Goal: Task Accomplishment & Management: Manage account settings

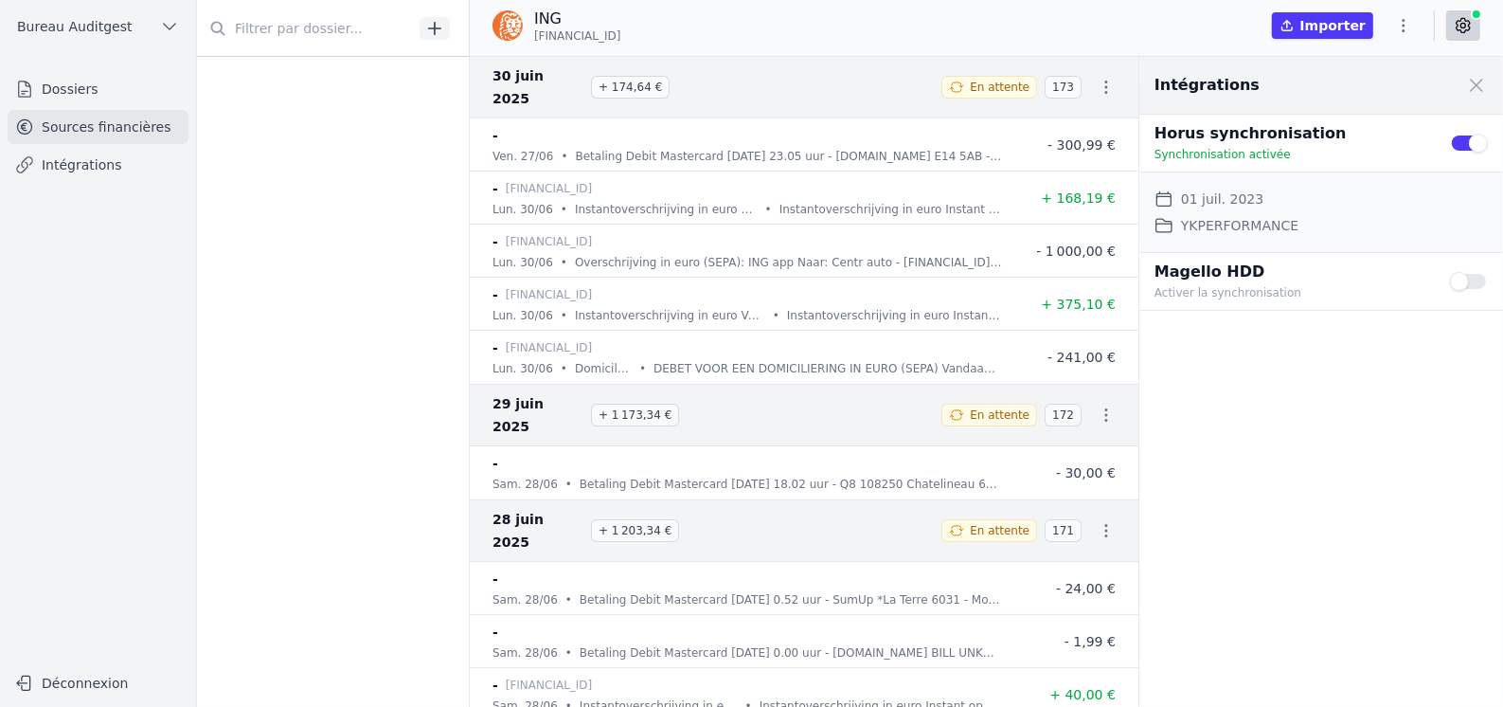
scroll to position [995, 0]
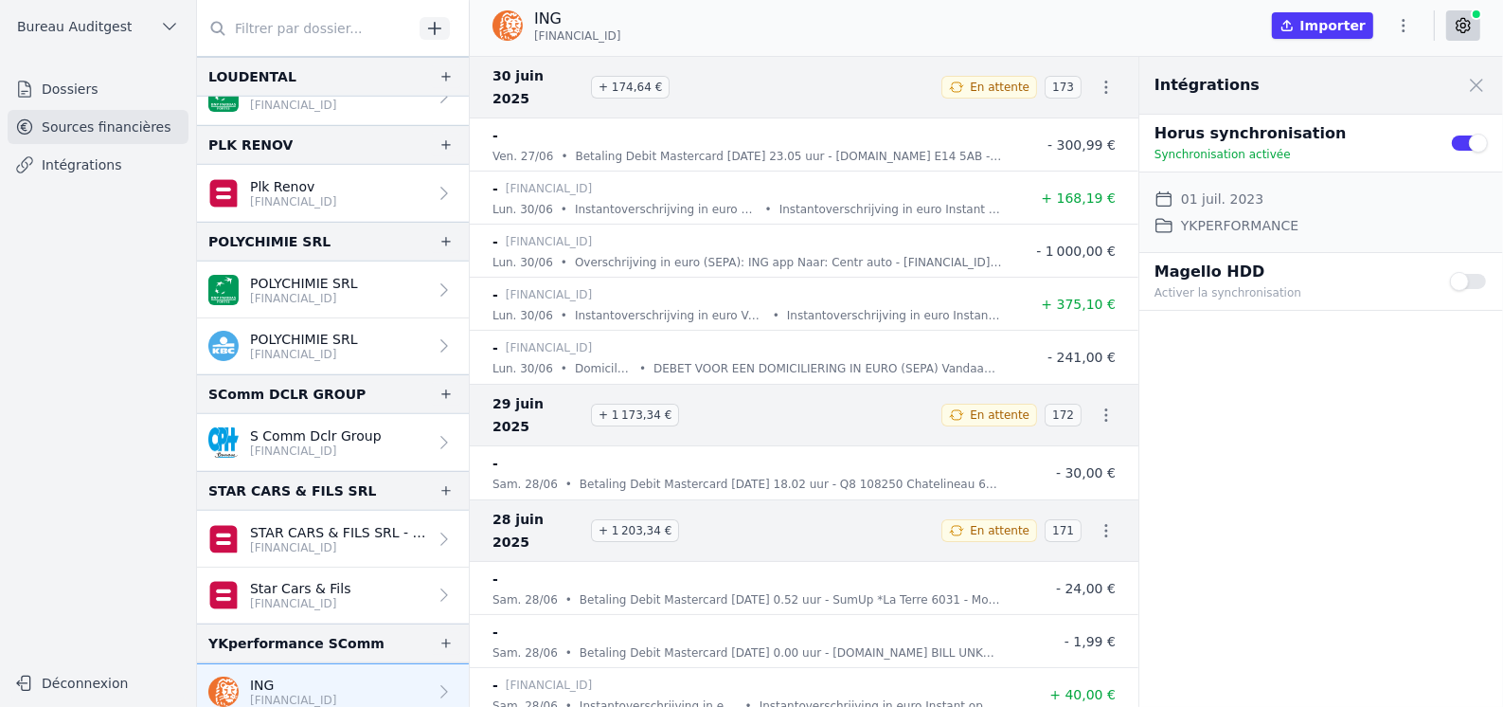
click at [105, 120] on link "Sources financières" at bounding box center [98, 127] width 181 height 34
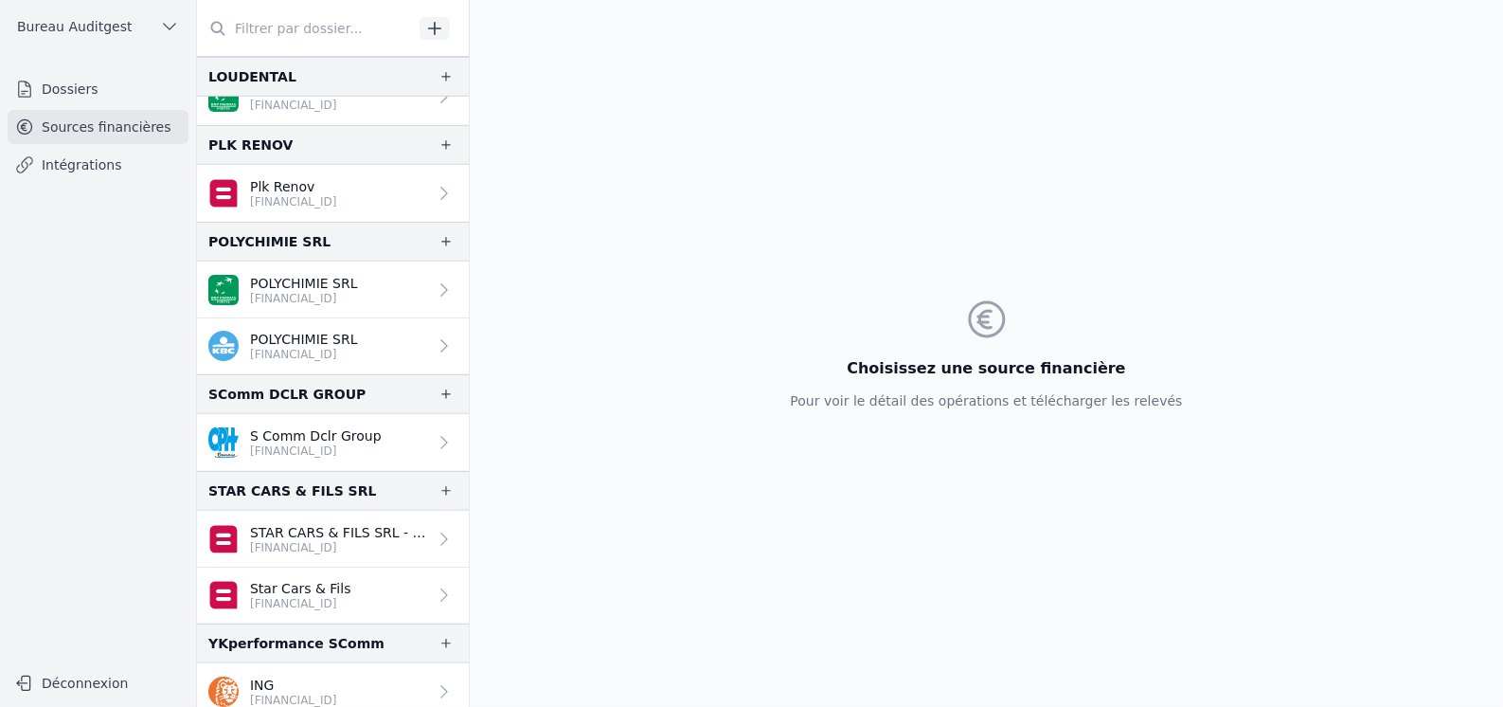
click at [123, 128] on link "Sources financières" at bounding box center [98, 127] width 181 height 34
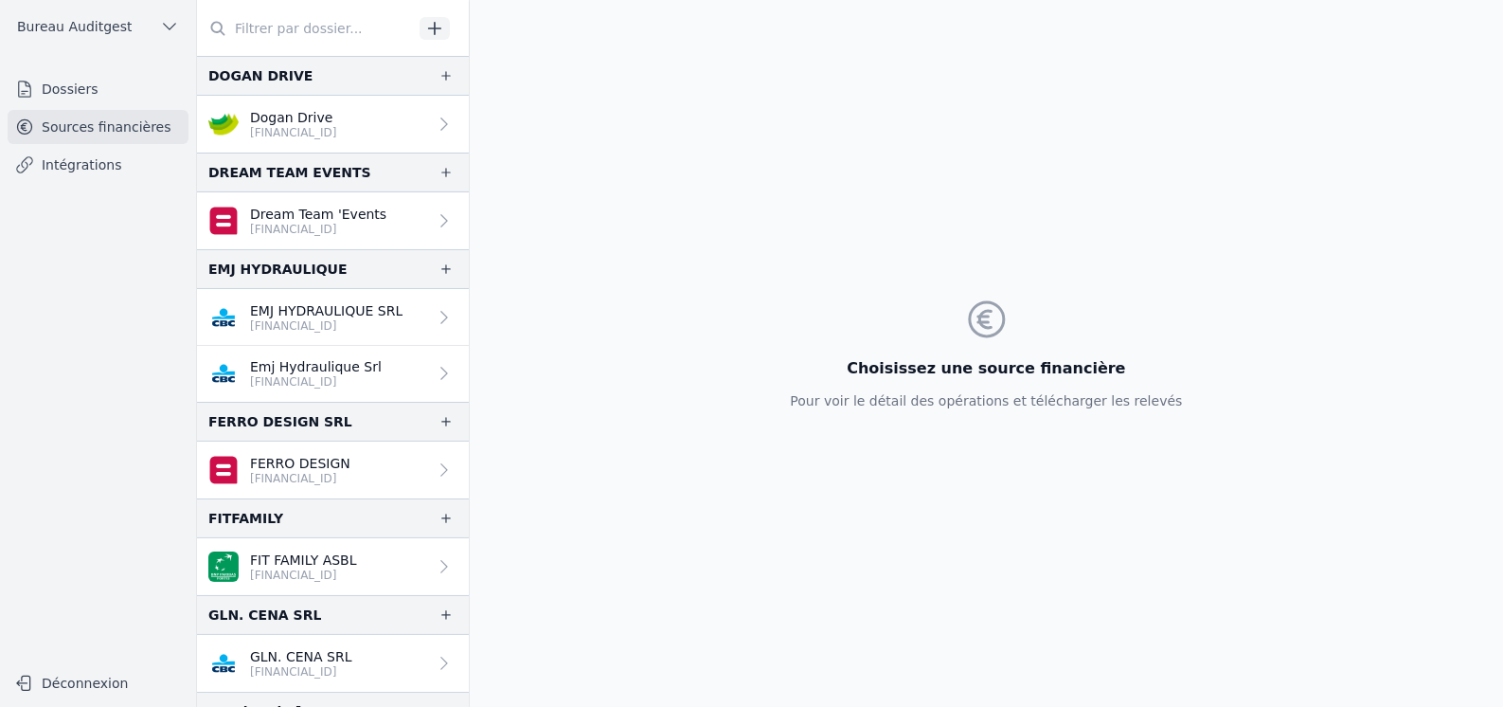
click at [99, 125] on link "Sources financières" at bounding box center [98, 127] width 181 height 34
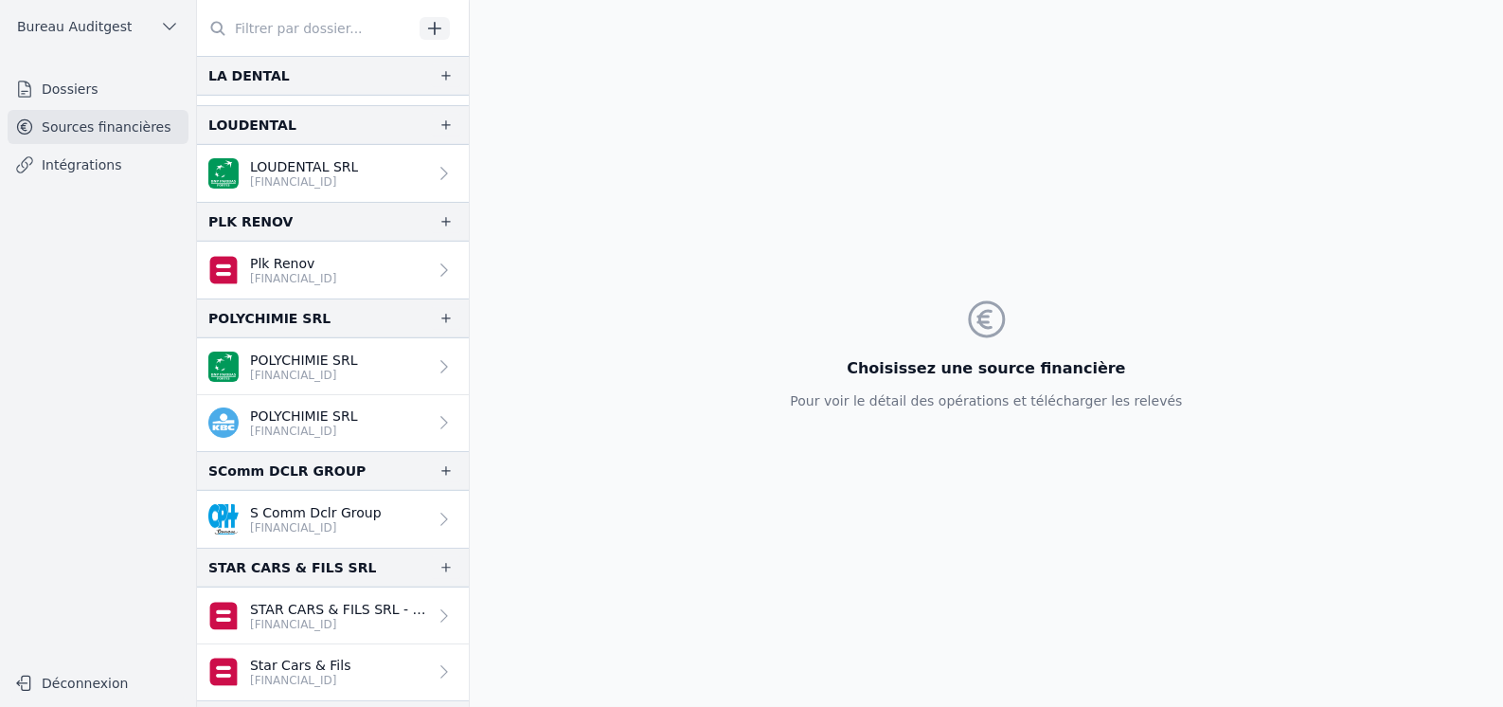
scroll to position [995, 0]
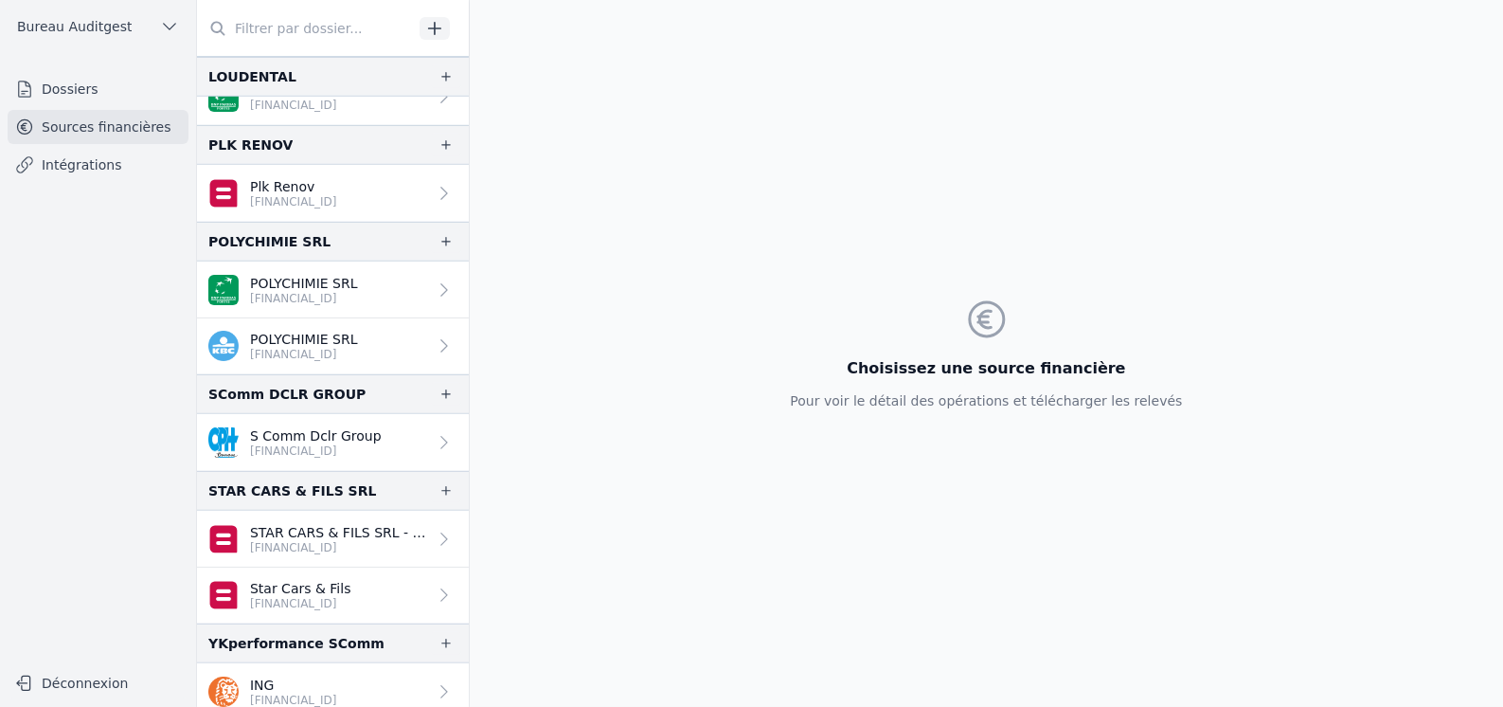
click at [267, 692] on p "[FINANCIAL_ID]" at bounding box center [293, 699] width 87 height 15
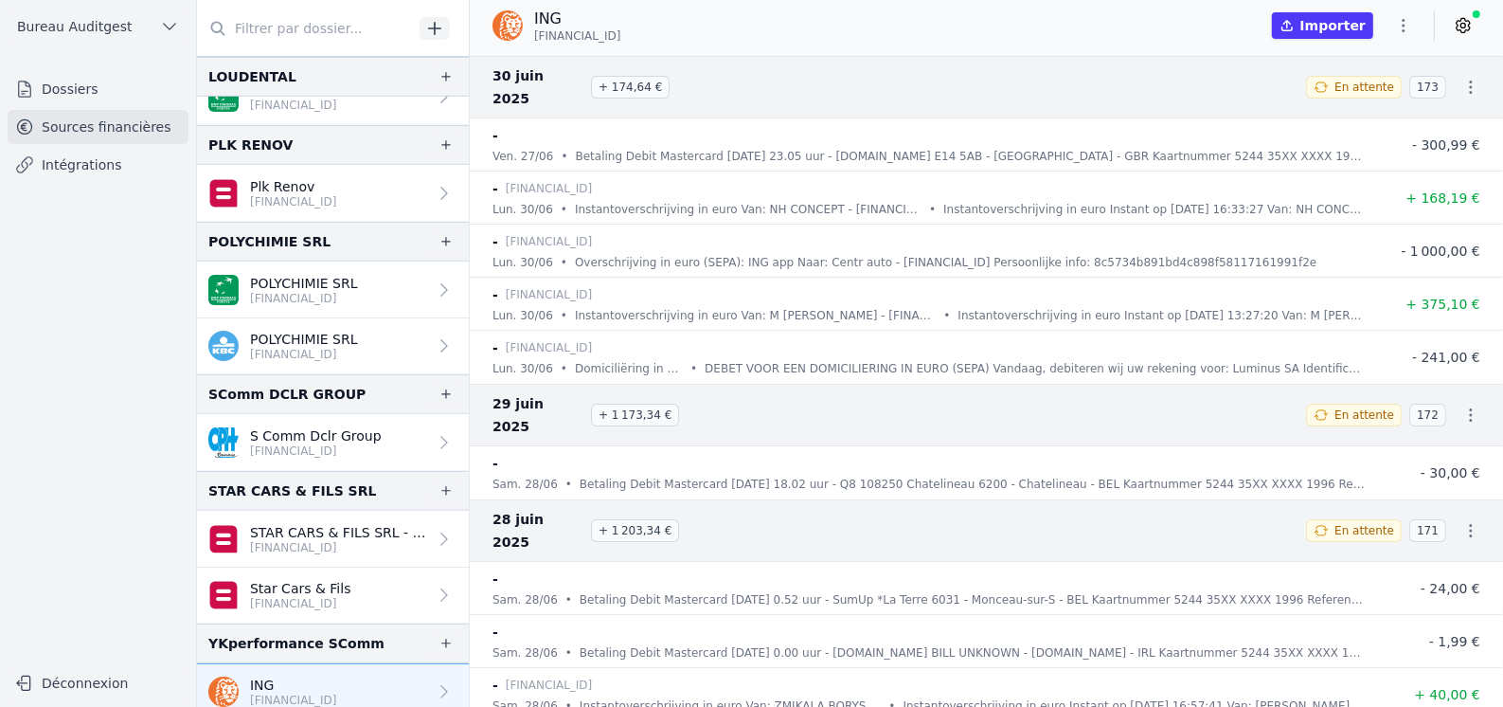
click at [89, 167] on link "Intégrations" at bounding box center [98, 165] width 181 height 34
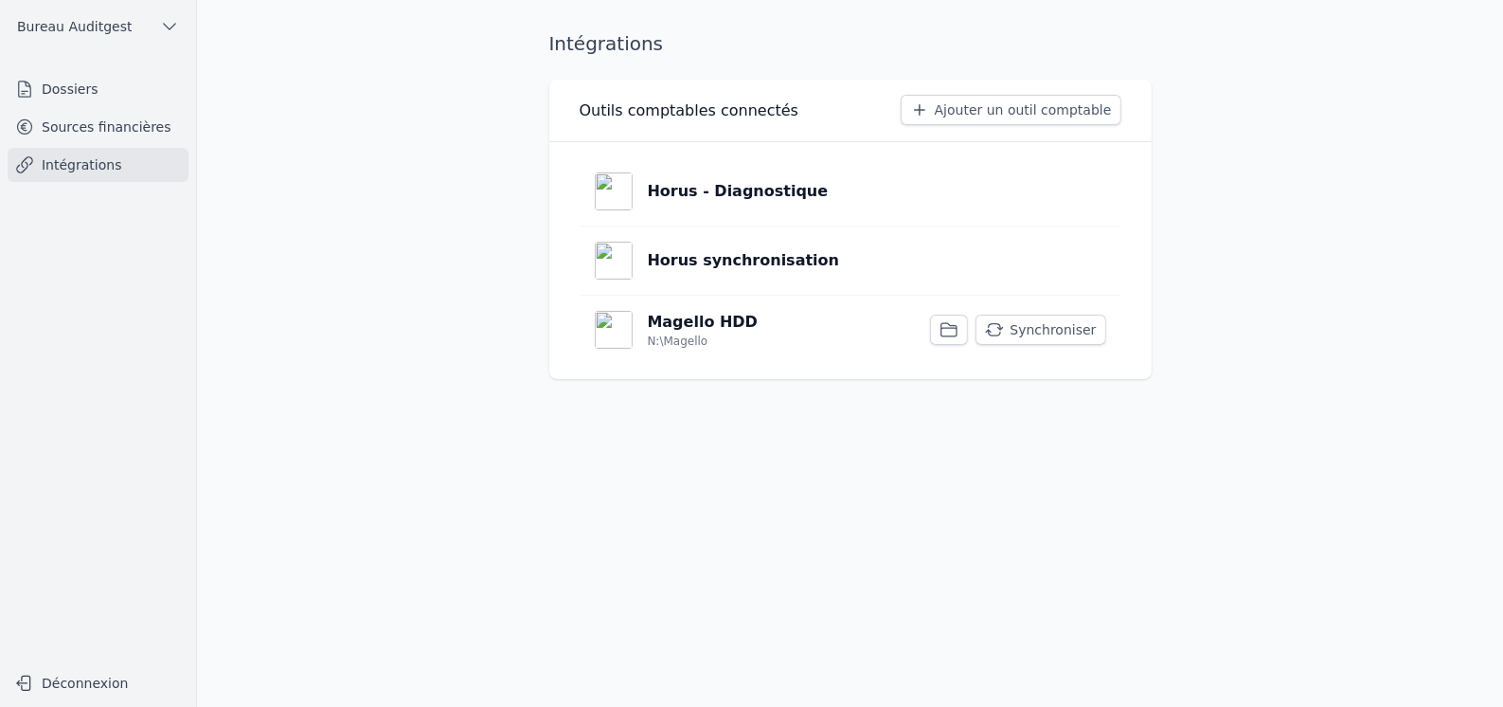
click at [701, 188] on p "Horus - Diagnostique" at bounding box center [738, 191] width 181 height 23
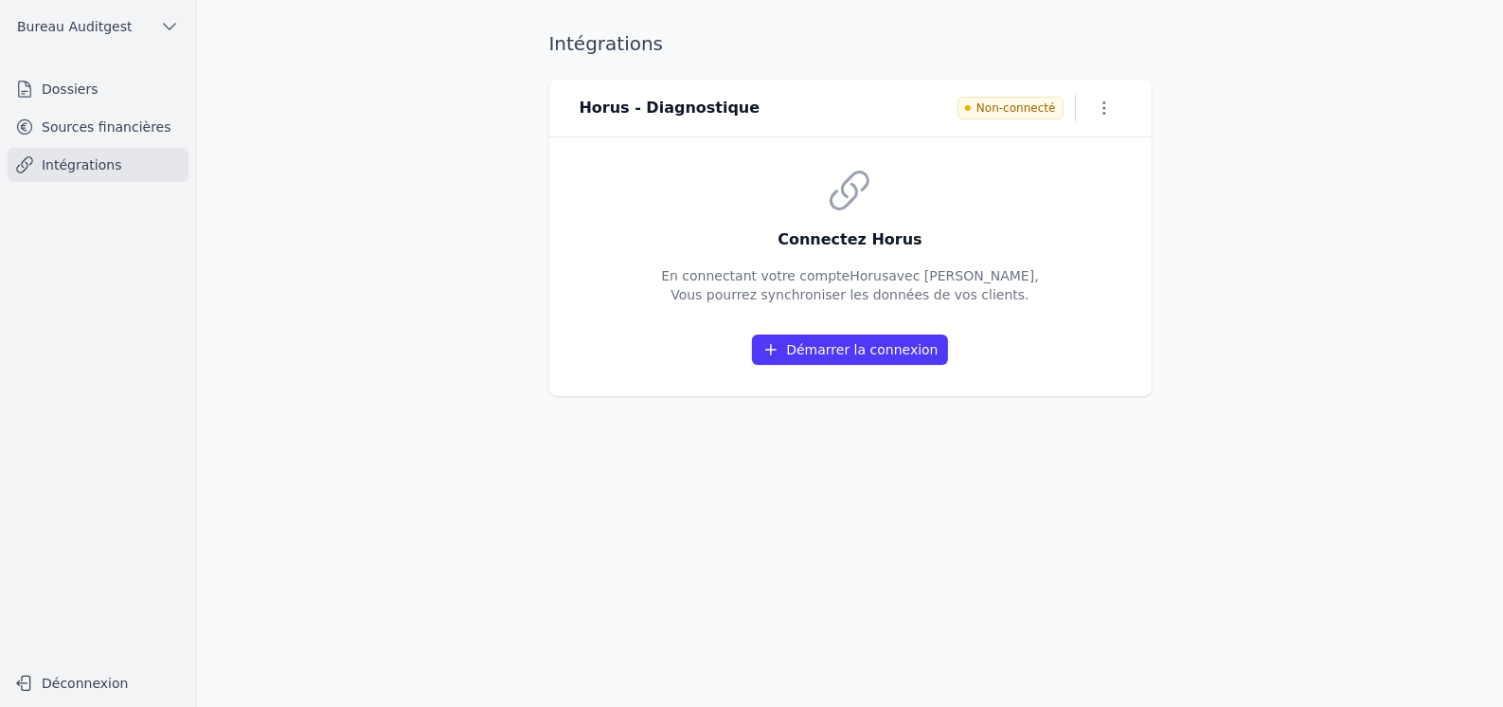
click at [879, 349] on button "Démarrer la connexion" at bounding box center [849, 349] width 195 height 30
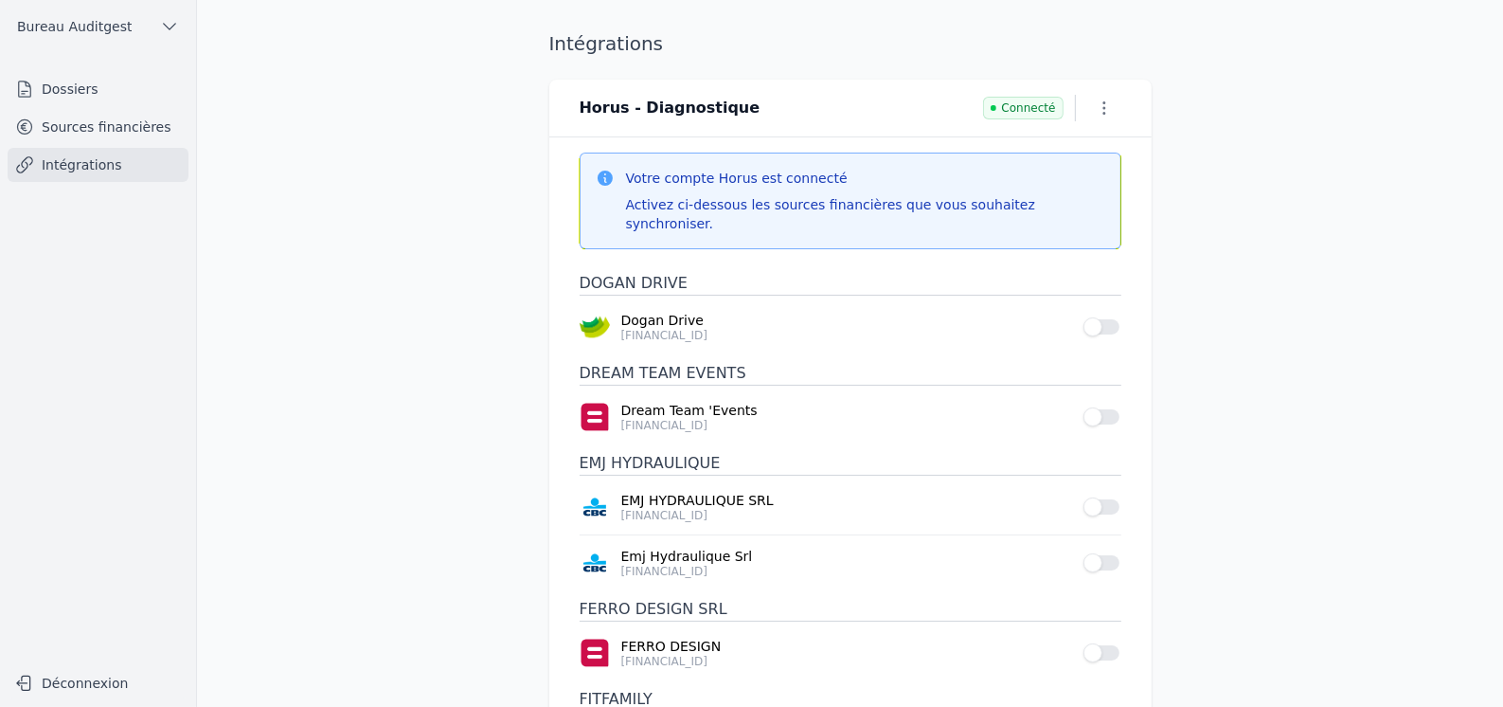
click at [101, 125] on link "Sources financières" at bounding box center [98, 127] width 181 height 34
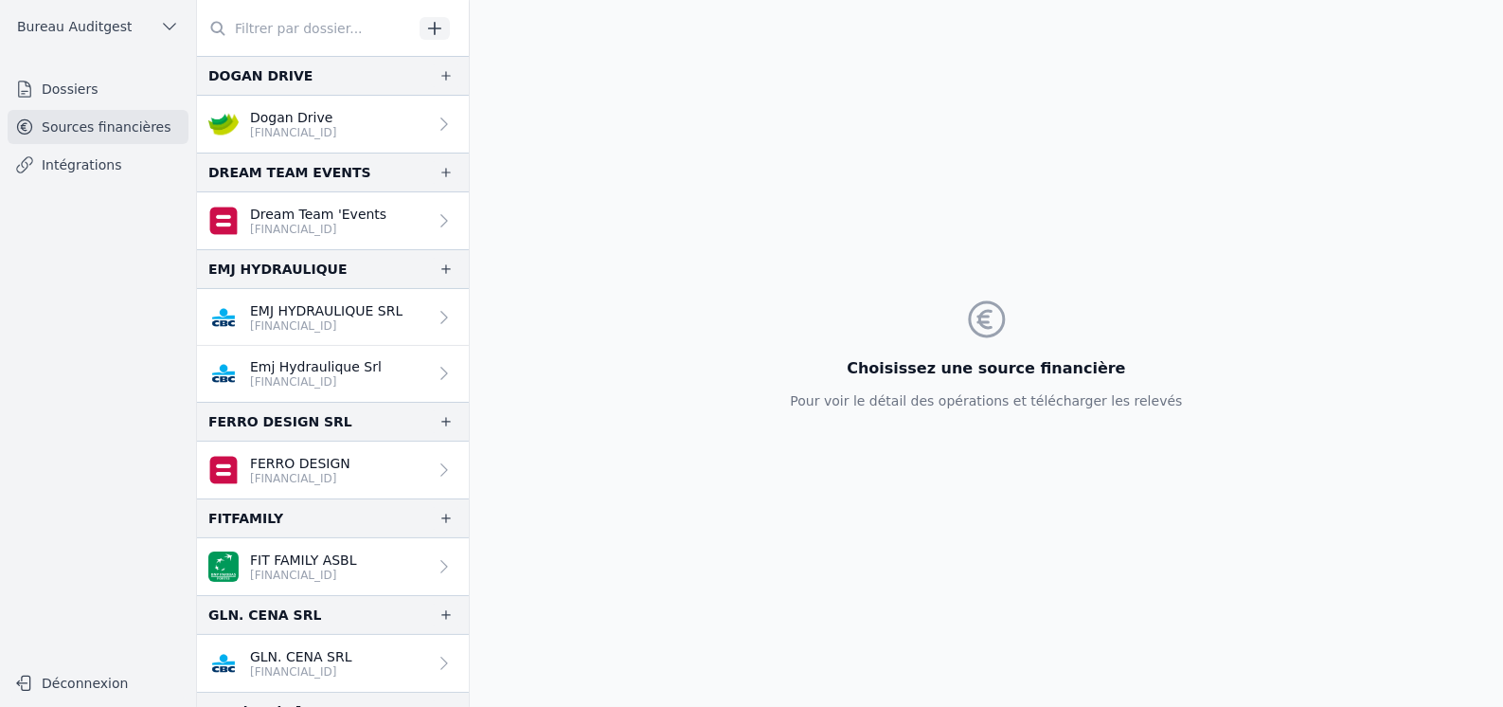
click at [119, 178] on link "Intégrations" at bounding box center [98, 165] width 181 height 34
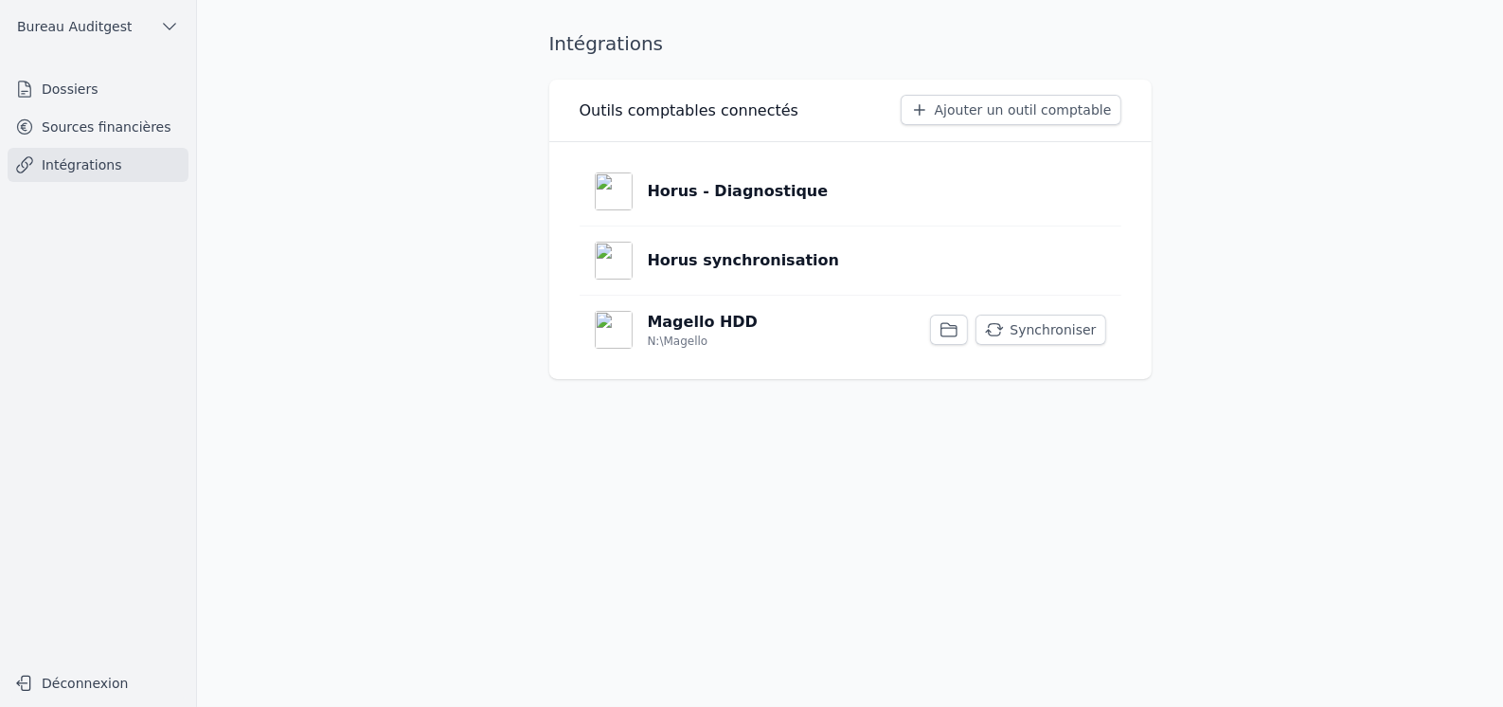
click at [788, 259] on p "Horus synchronisation" at bounding box center [744, 260] width 192 height 23
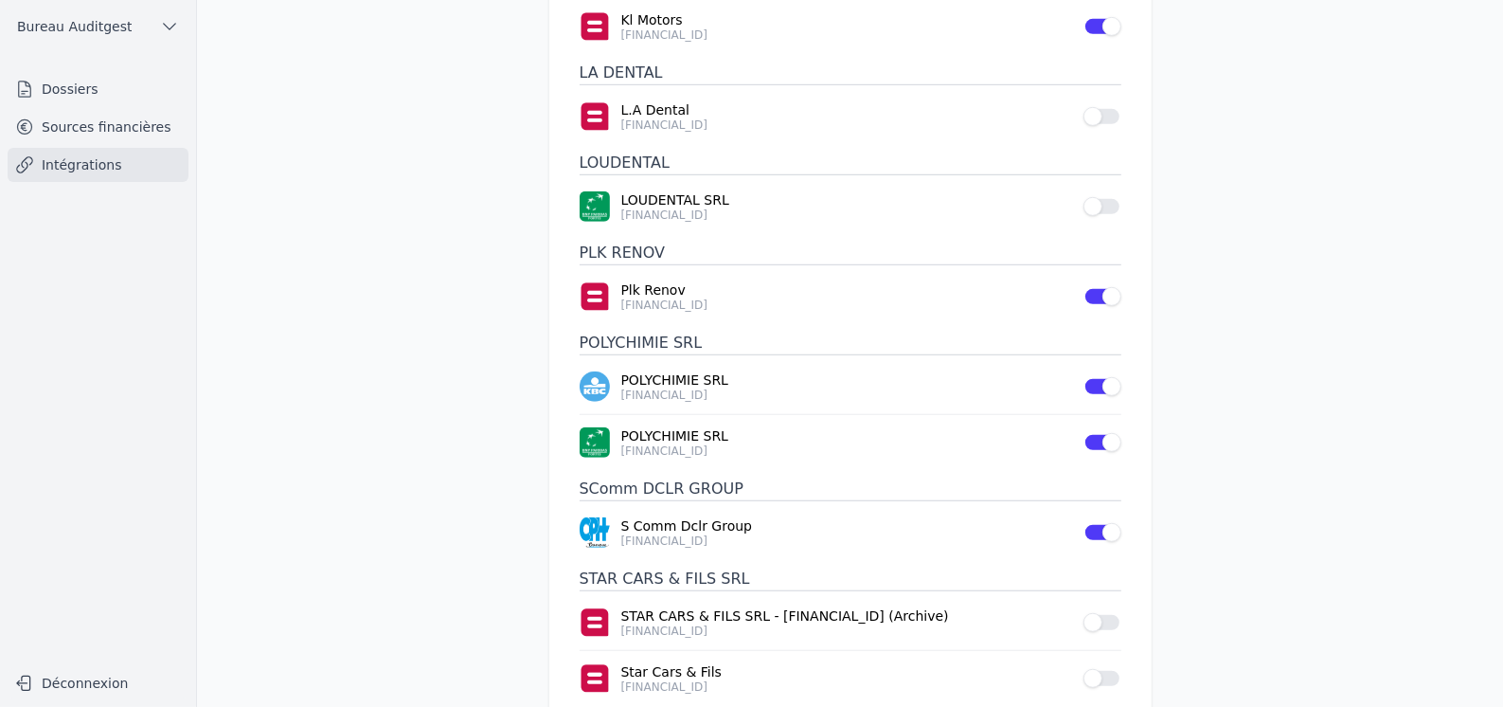
scroll to position [1152, 0]
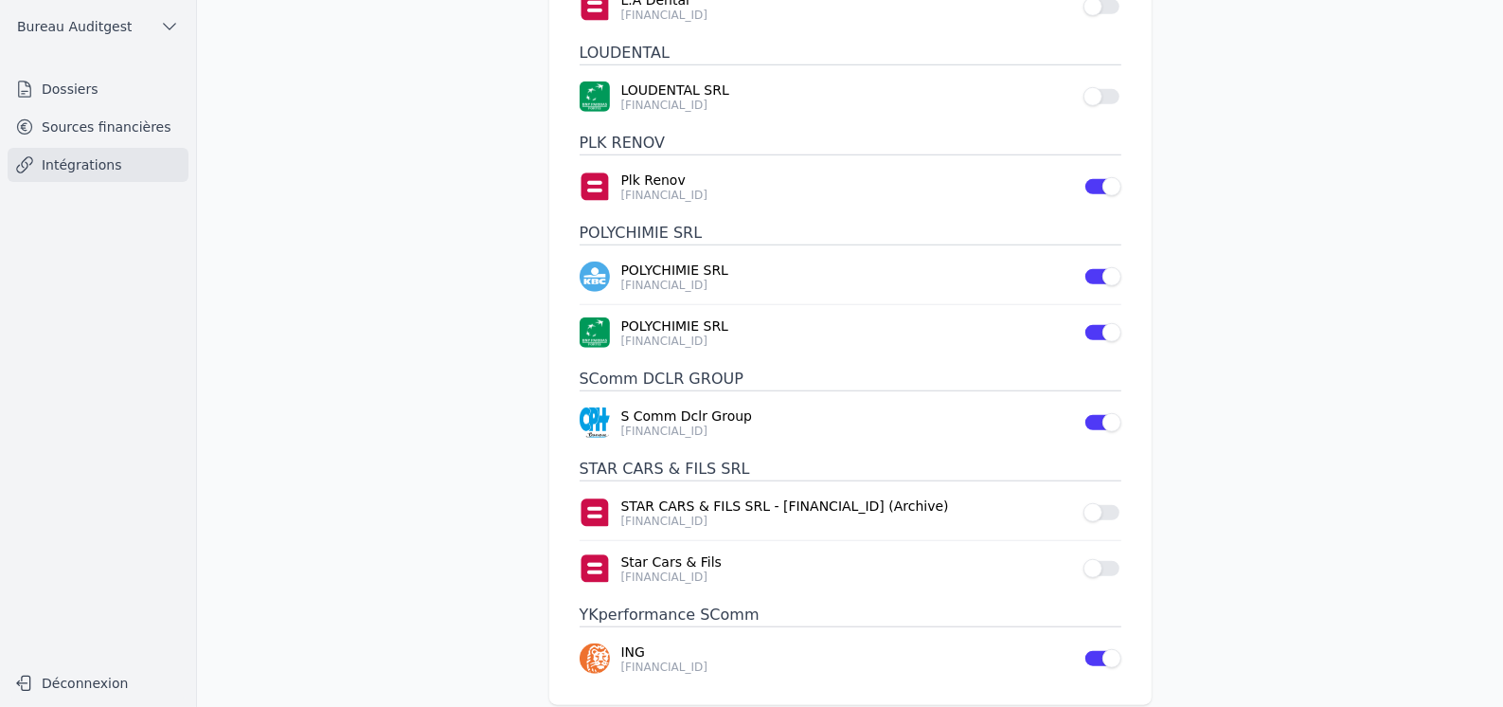
click at [675, 659] on p "[FINANCIAL_ID]" at bounding box center [846, 666] width 451 height 15
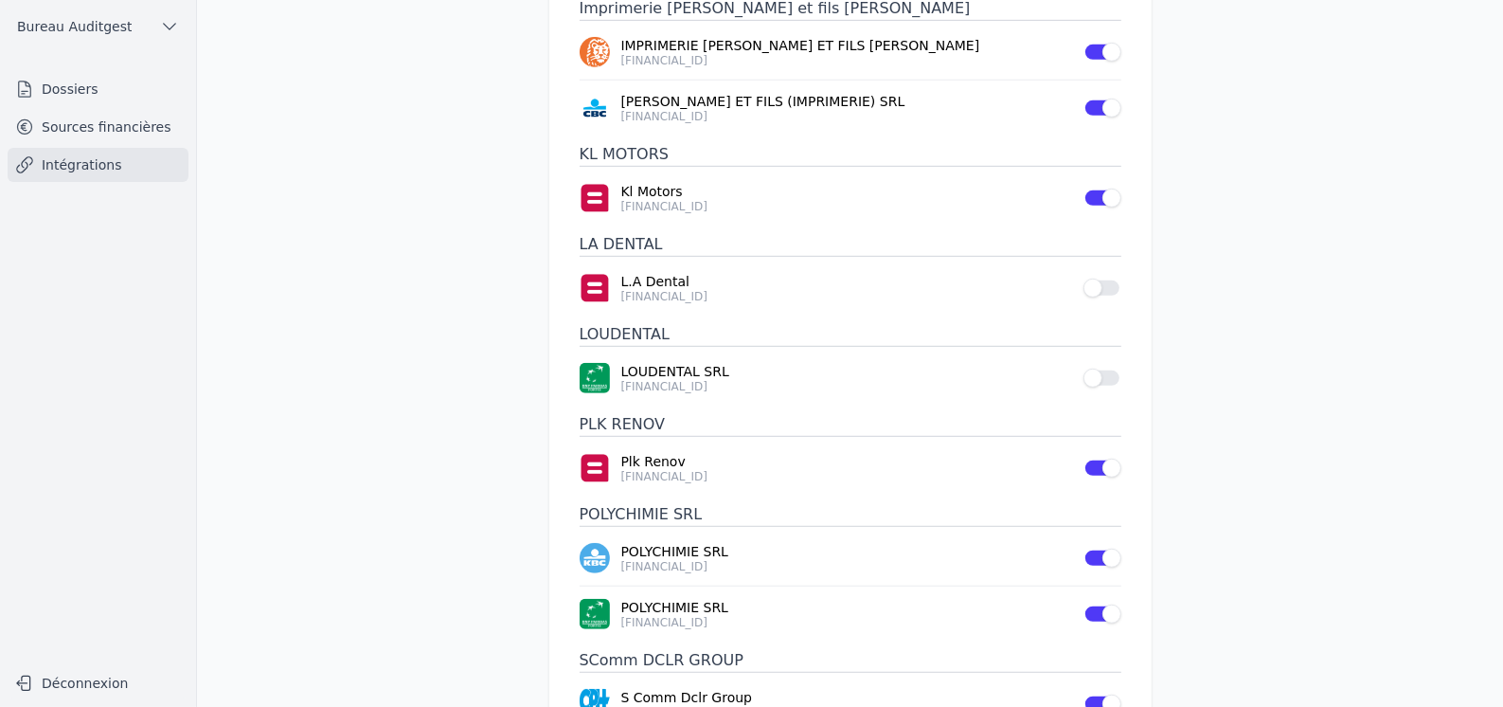
scroll to position [868, 0]
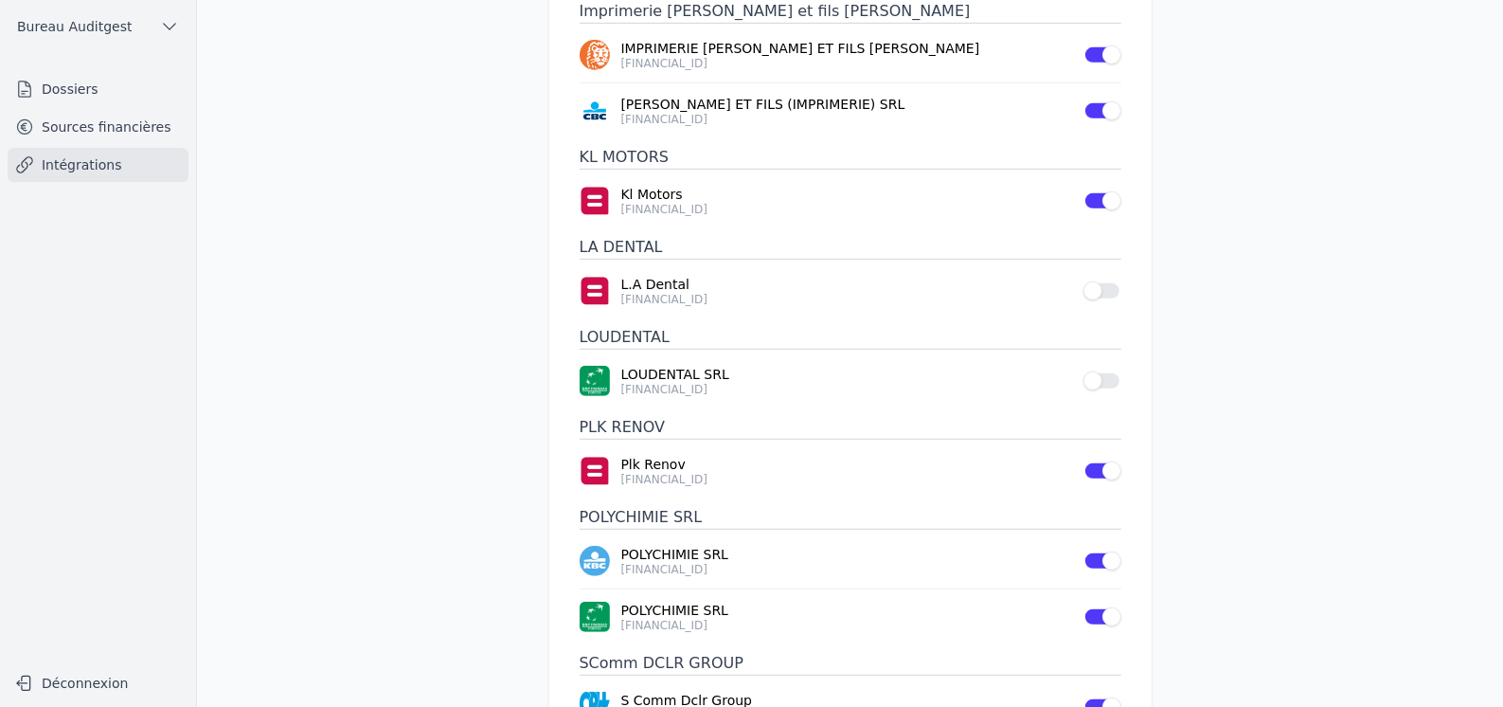
click at [100, 134] on link "Sources financières" at bounding box center [98, 127] width 181 height 34
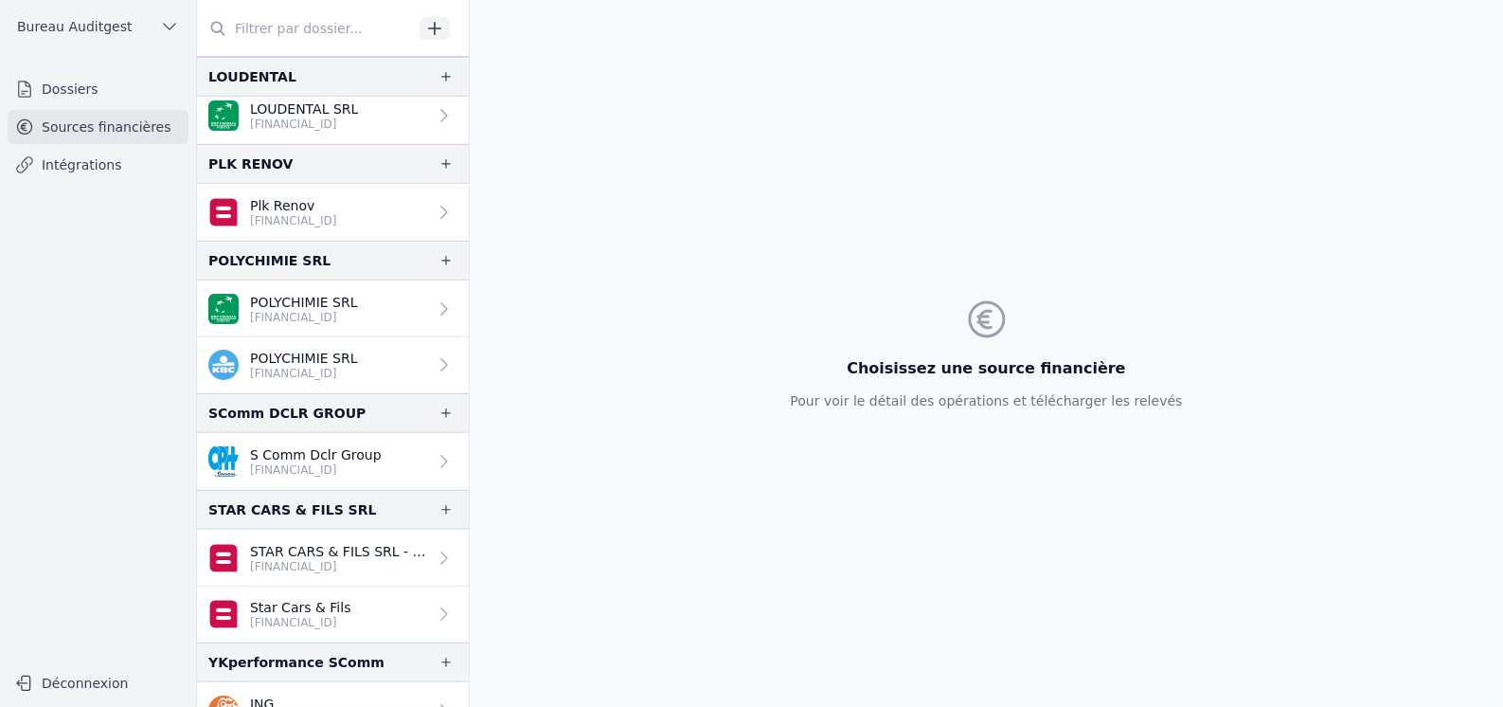
scroll to position [995, 0]
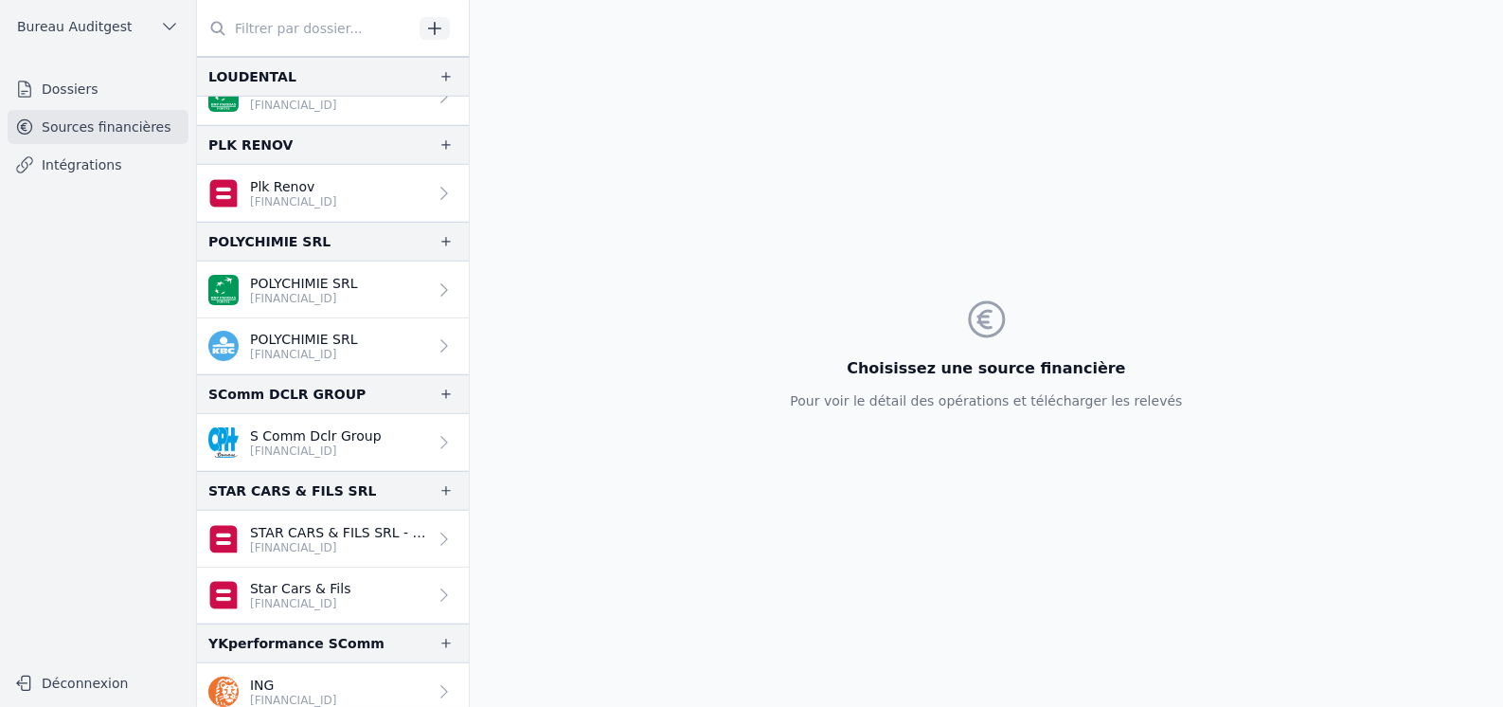
click at [320, 677] on p "ING" at bounding box center [293, 684] width 87 height 19
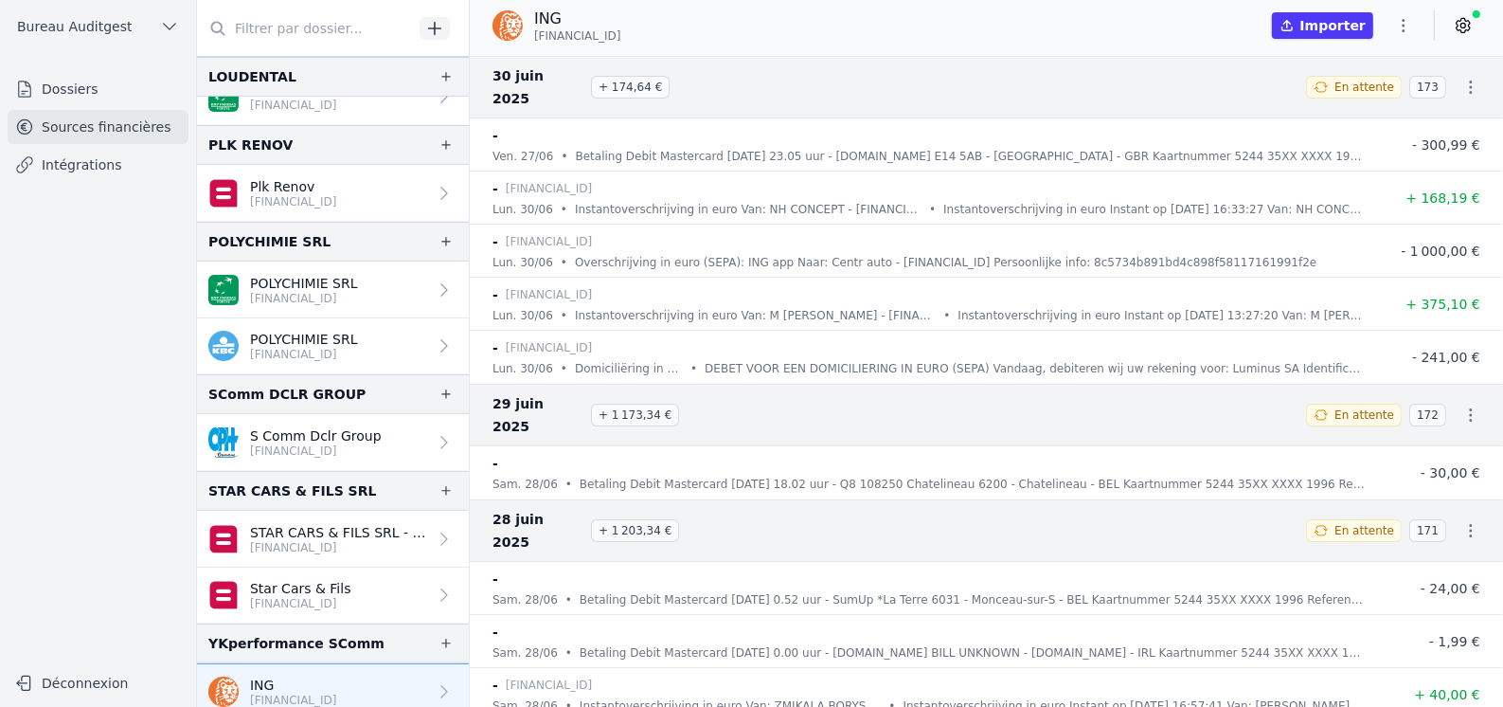
click at [1347, 27] on button "Importer" at bounding box center [1322, 25] width 101 height 27
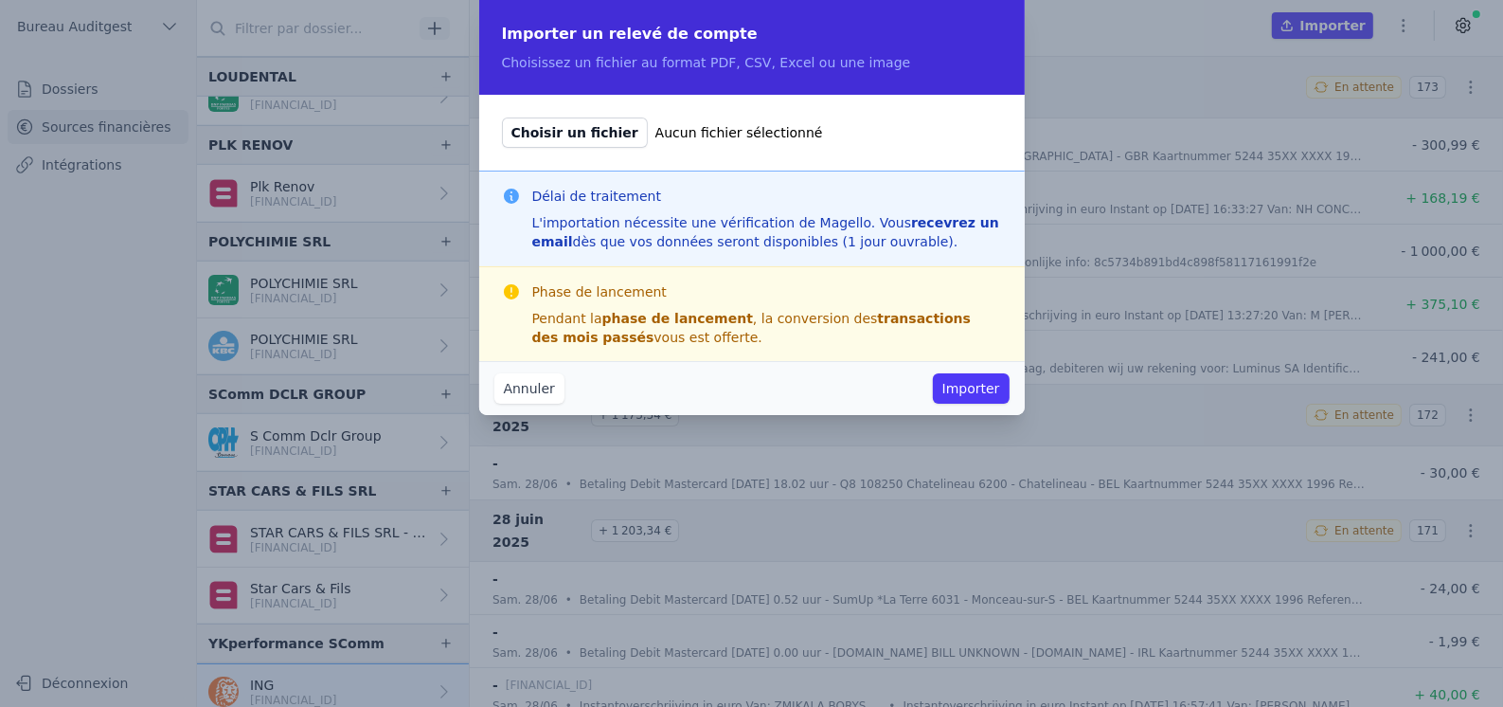
click at [531, 394] on button "Annuler" at bounding box center [529, 388] width 70 height 30
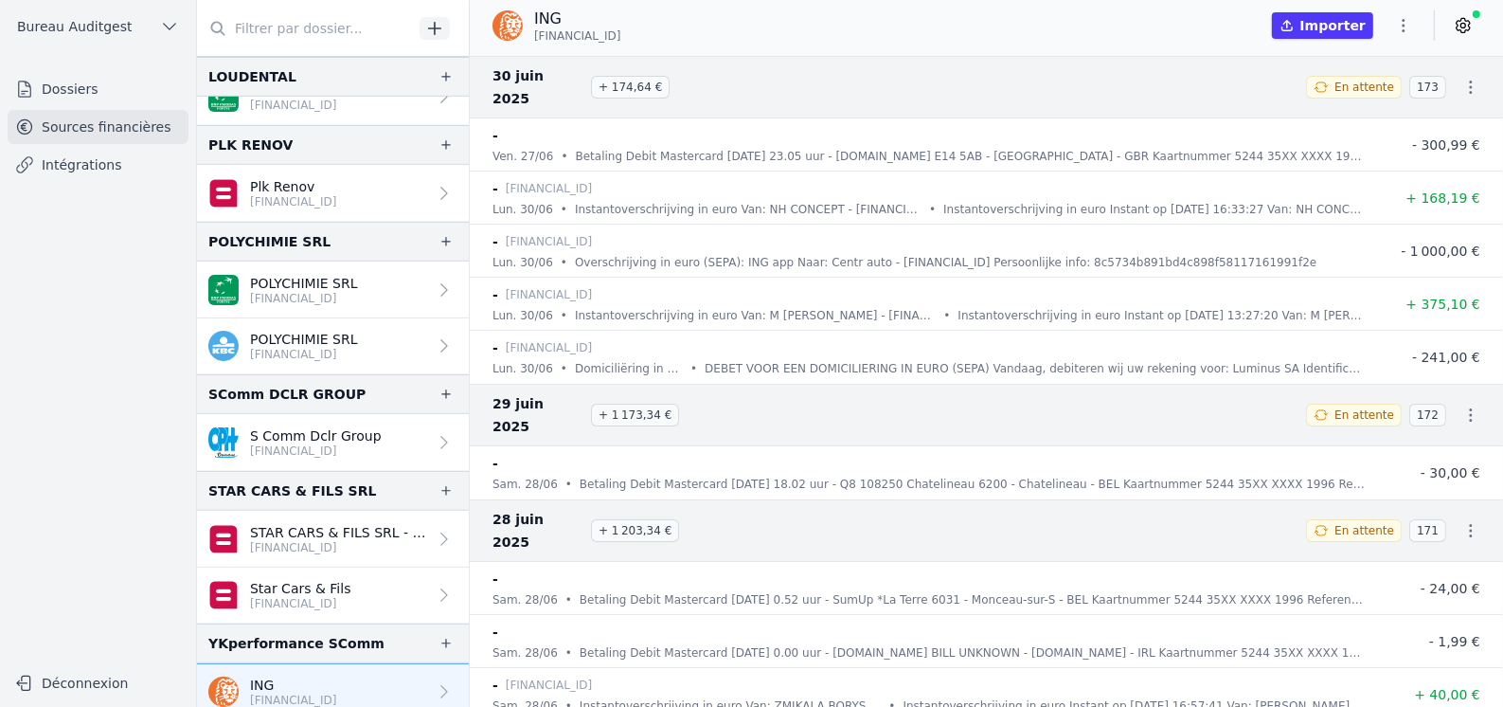
click at [64, 172] on link "Intégrations" at bounding box center [98, 165] width 181 height 34
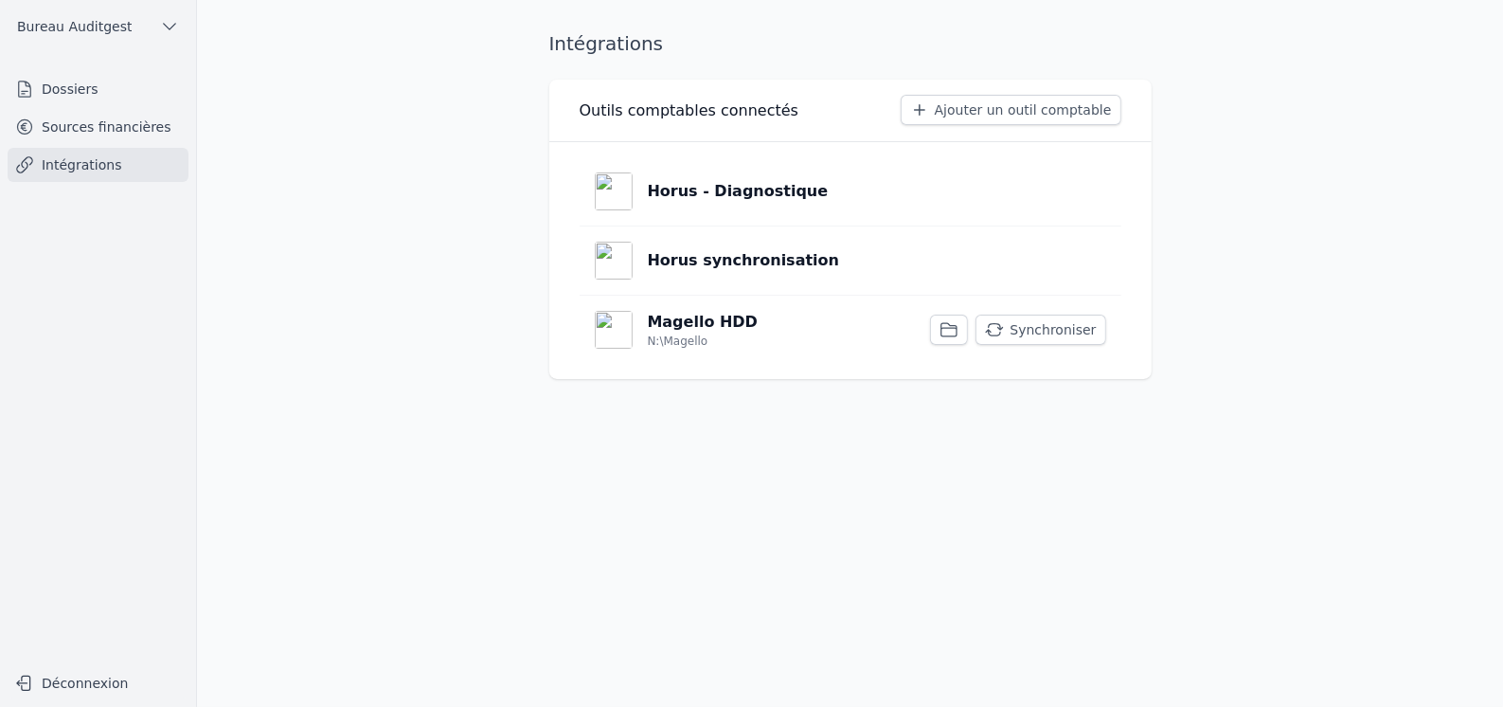
click at [96, 128] on link "Sources financières" at bounding box center [98, 127] width 181 height 34
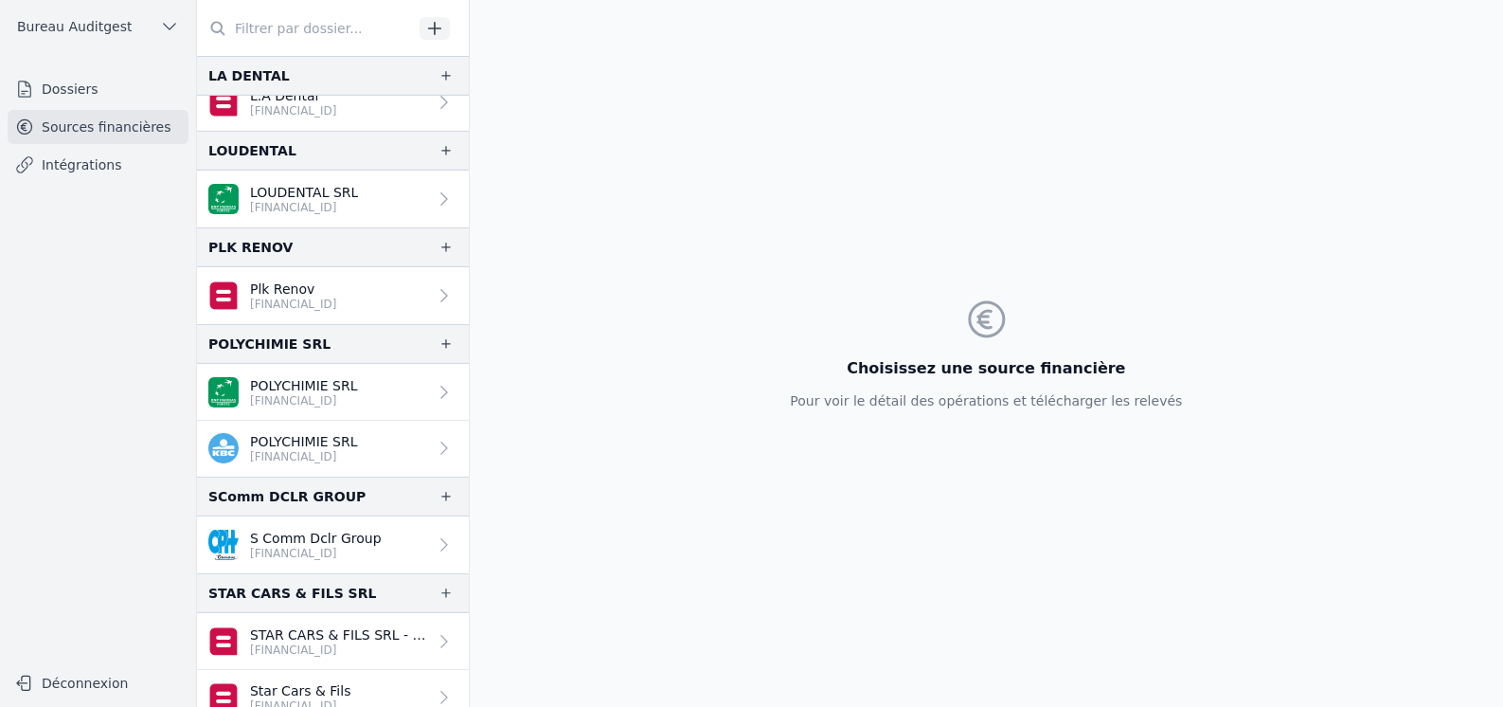
scroll to position [995, 0]
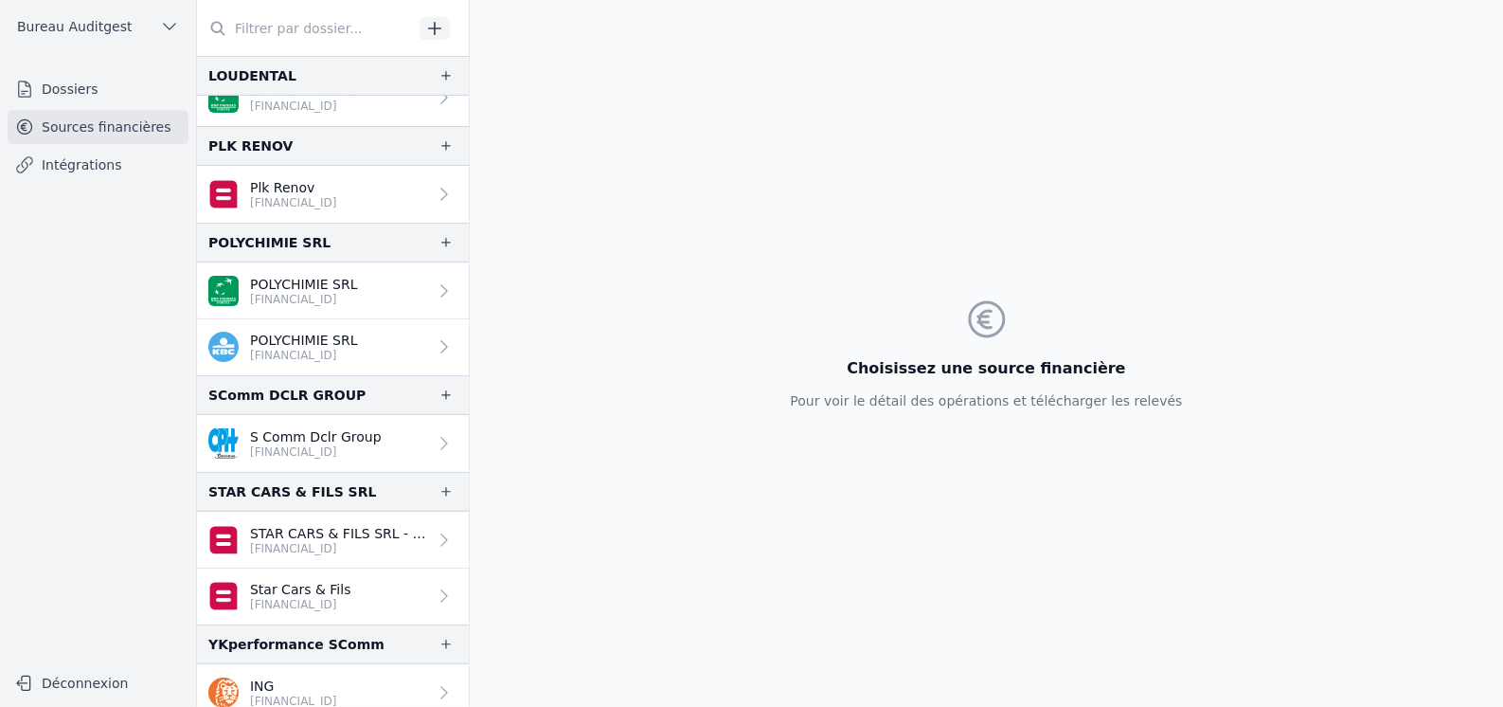
click at [309, 693] on p "[FINANCIAL_ID]" at bounding box center [293, 700] width 87 height 15
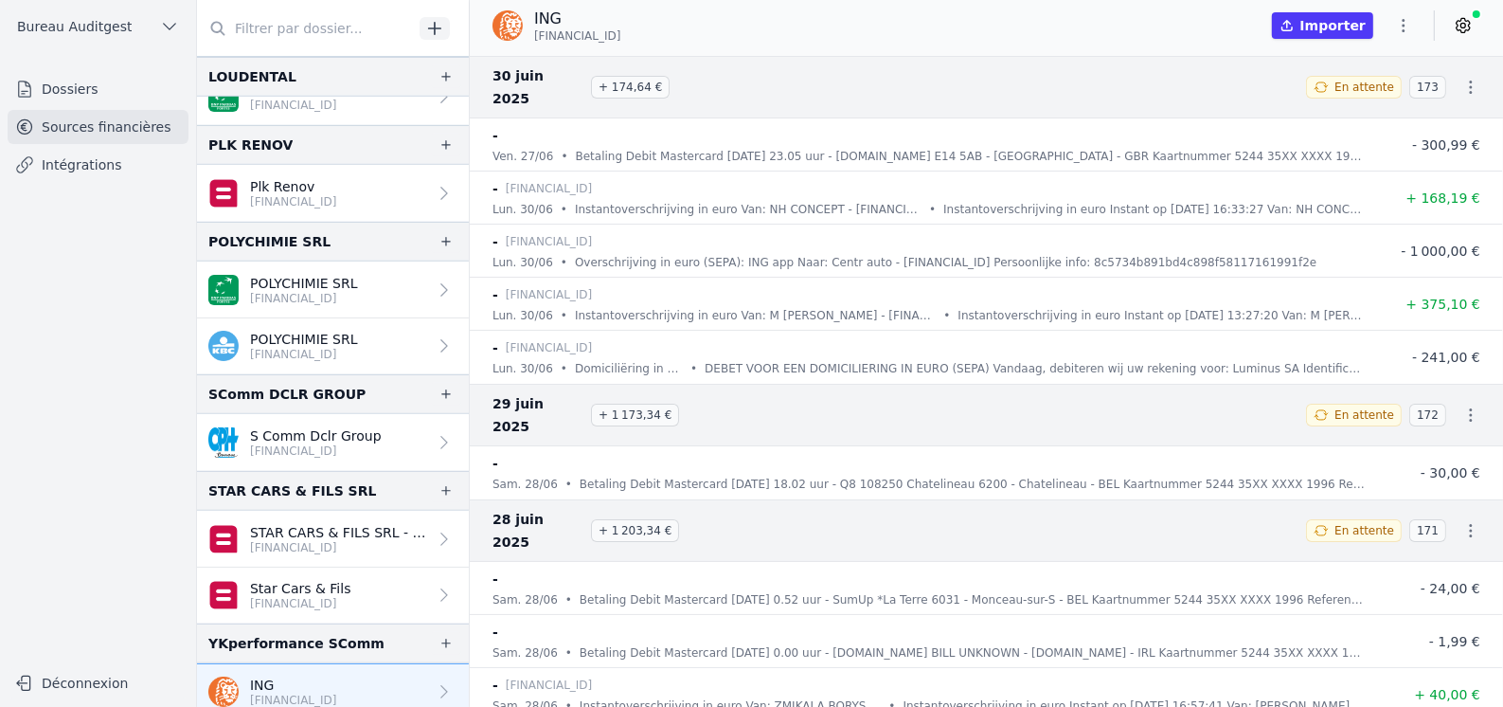
click at [1467, 29] on icon at bounding box center [1463, 26] width 13 height 14
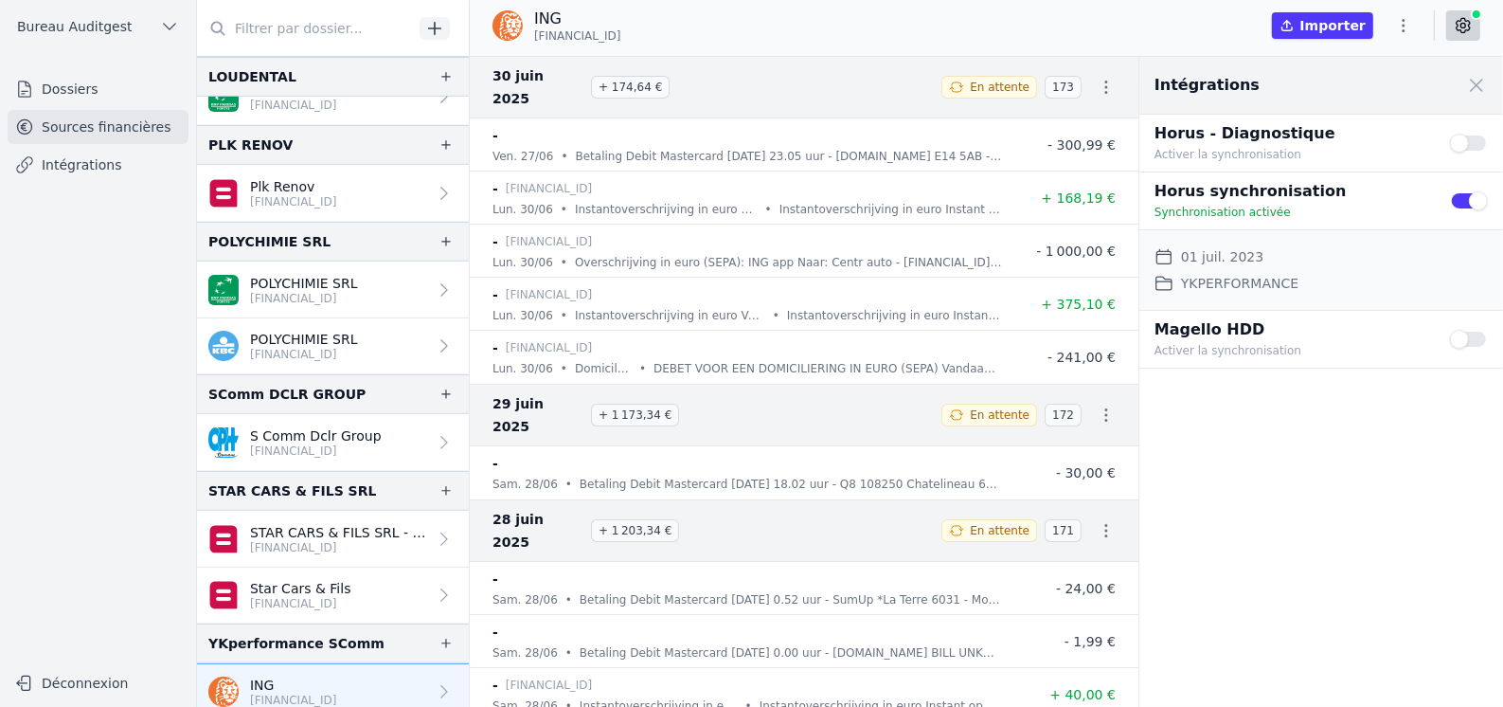
click at [1482, 343] on button "Use setting" at bounding box center [1469, 339] width 38 height 19
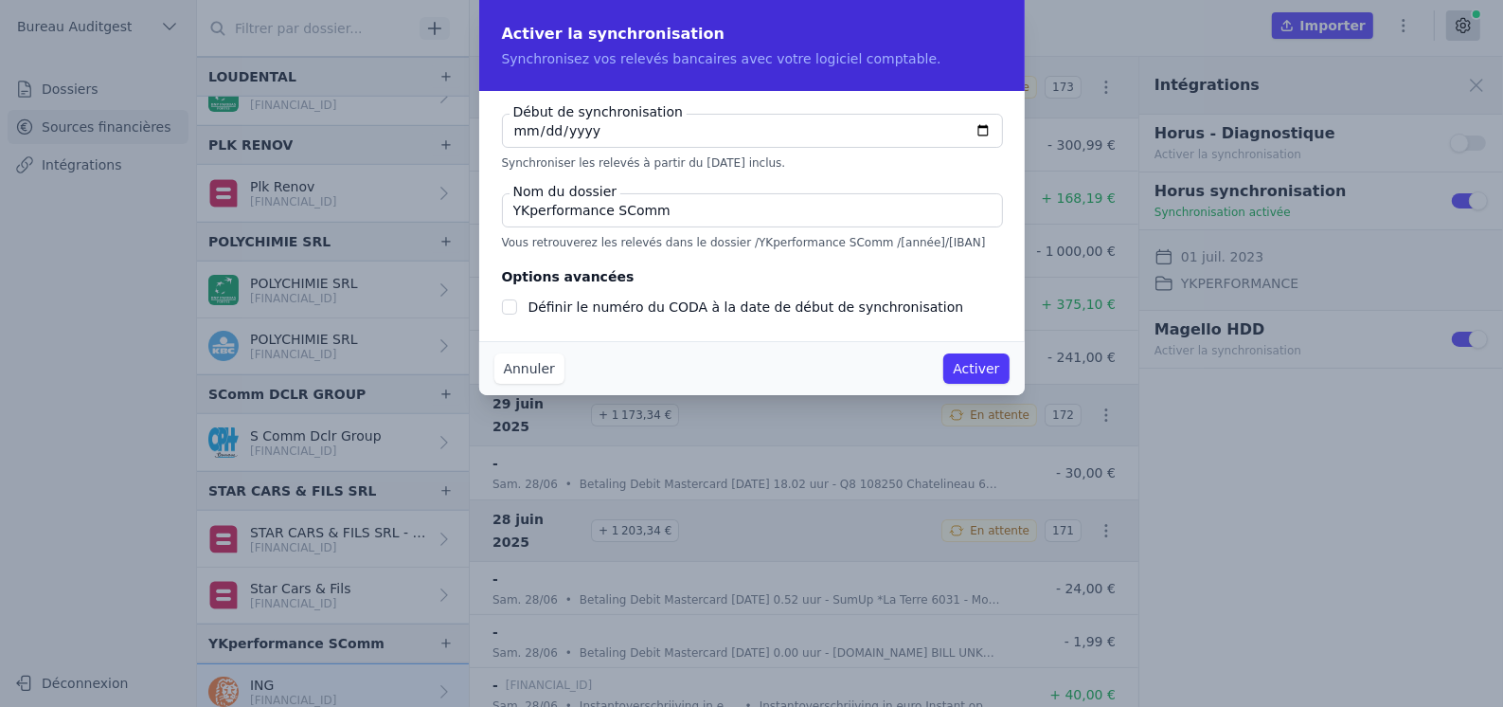
click at [988, 135] on input "[DATE]" at bounding box center [752, 131] width 501 height 34
type input "2025-08-02"
checkbox input "false"
type input "[DATE]"
click at [978, 371] on button "Activer" at bounding box center [975, 368] width 65 height 30
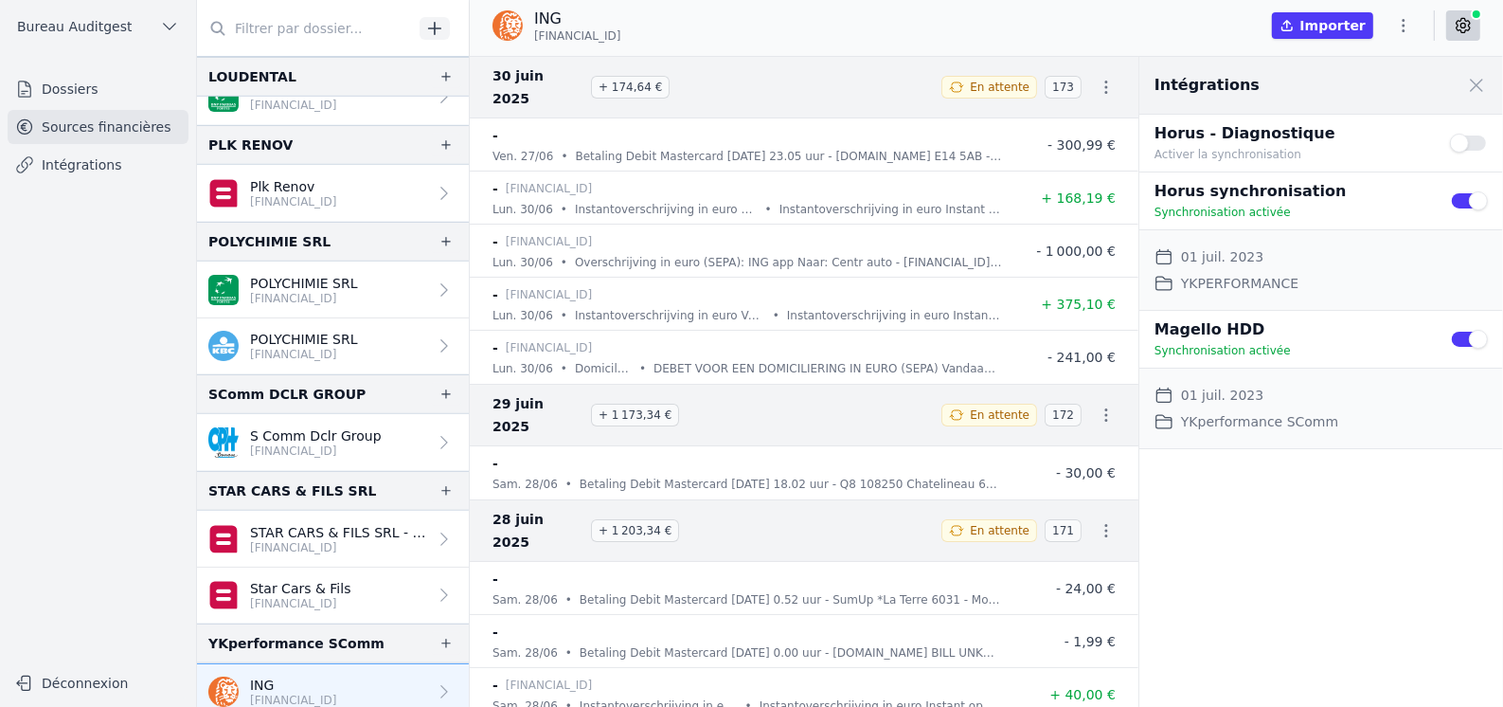
click at [57, 152] on link "Intégrations" at bounding box center [98, 165] width 181 height 34
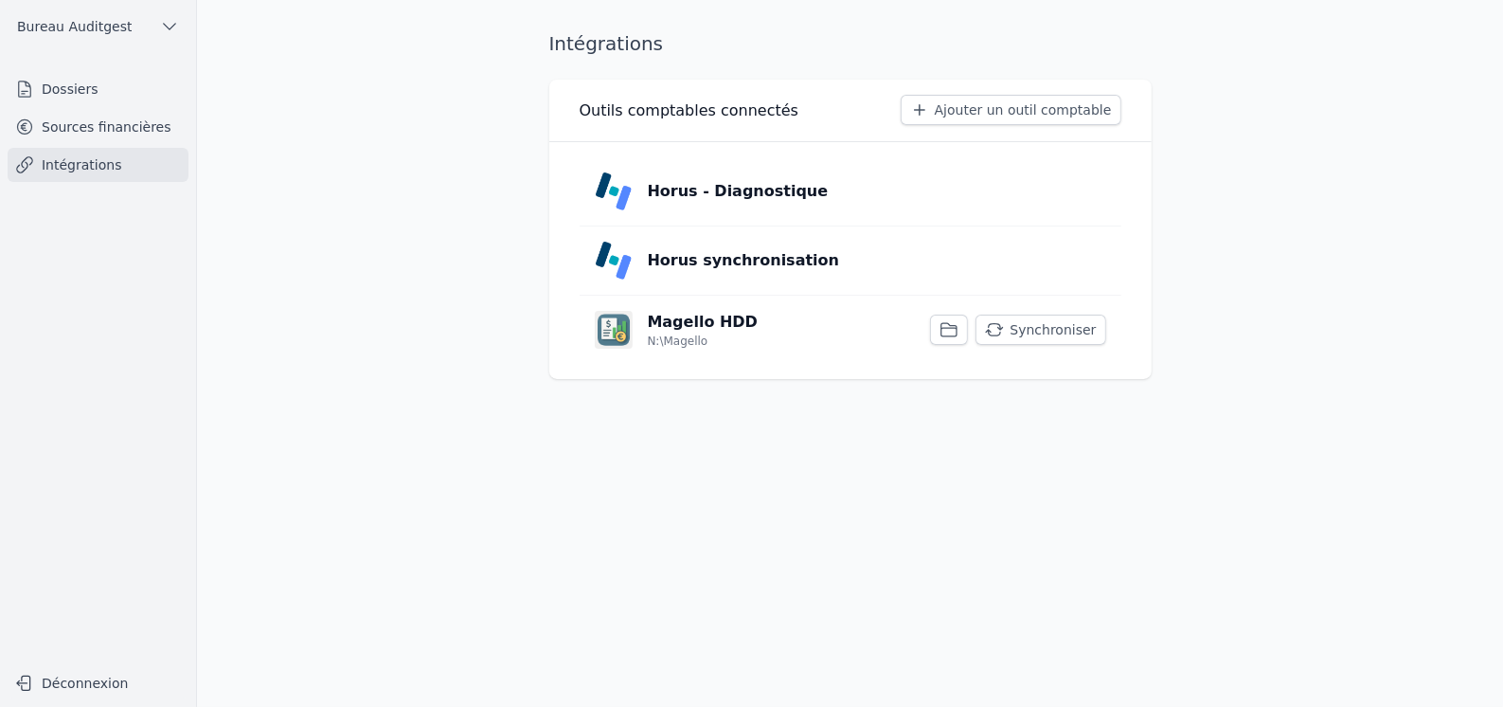
click at [1016, 330] on button "Synchroniser" at bounding box center [1040, 329] width 130 height 30
click at [958, 327] on icon "button" at bounding box center [949, 329] width 19 height 19
click at [751, 256] on p "Horus synchronisation" at bounding box center [744, 260] width 192 height 23
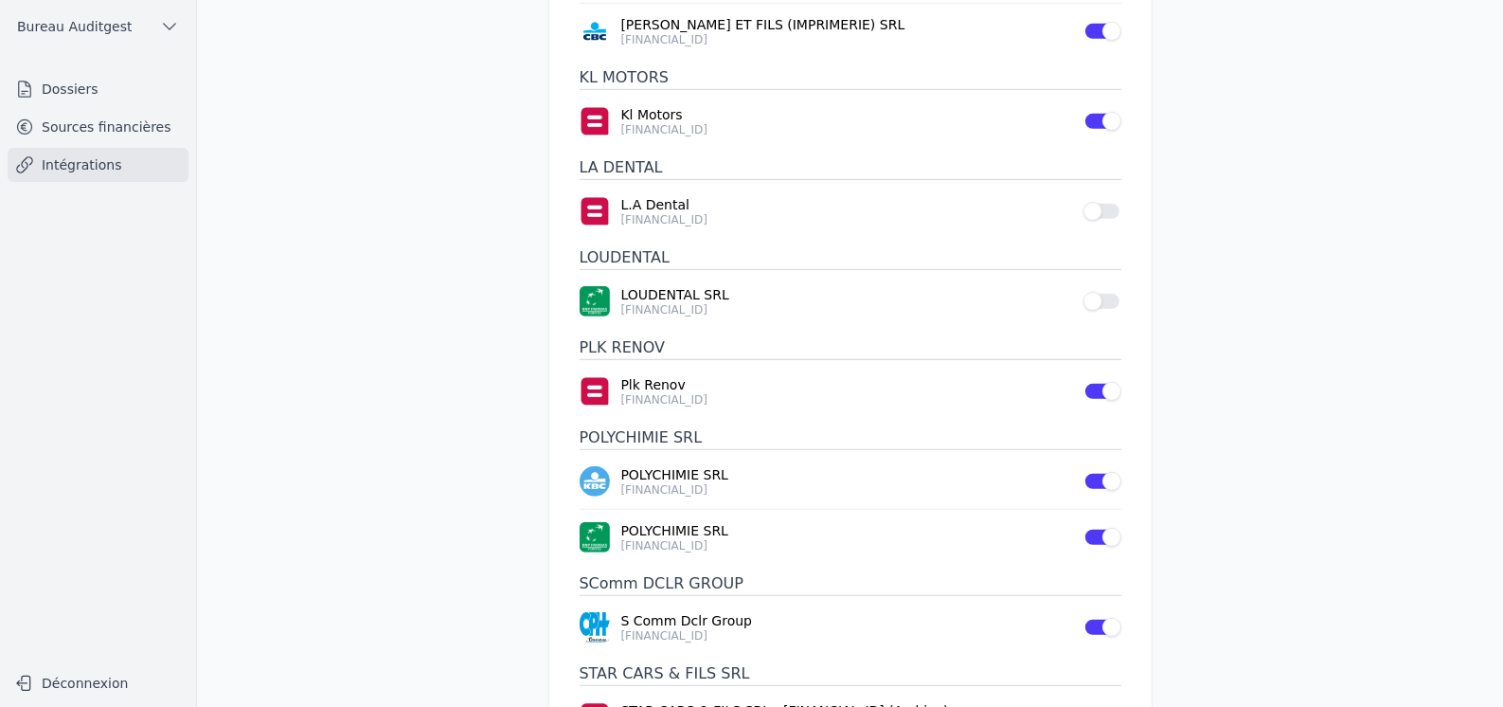
scroll to position [1152, 0]
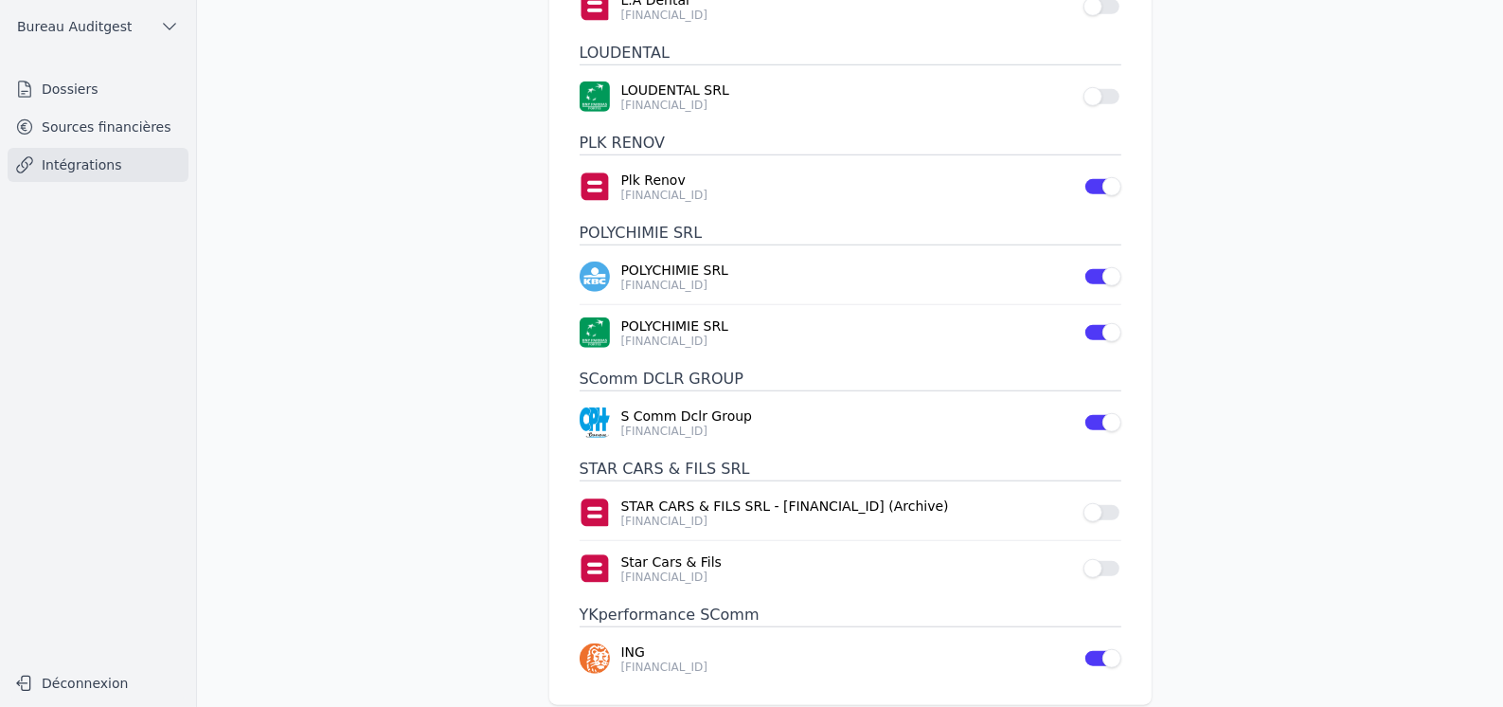
click at [385, 488] on main "Intégrations Horus synchronisation Connecté Votre compte Horus est connecté Act…" at bounding box center [751, 353] width 1503 height 707
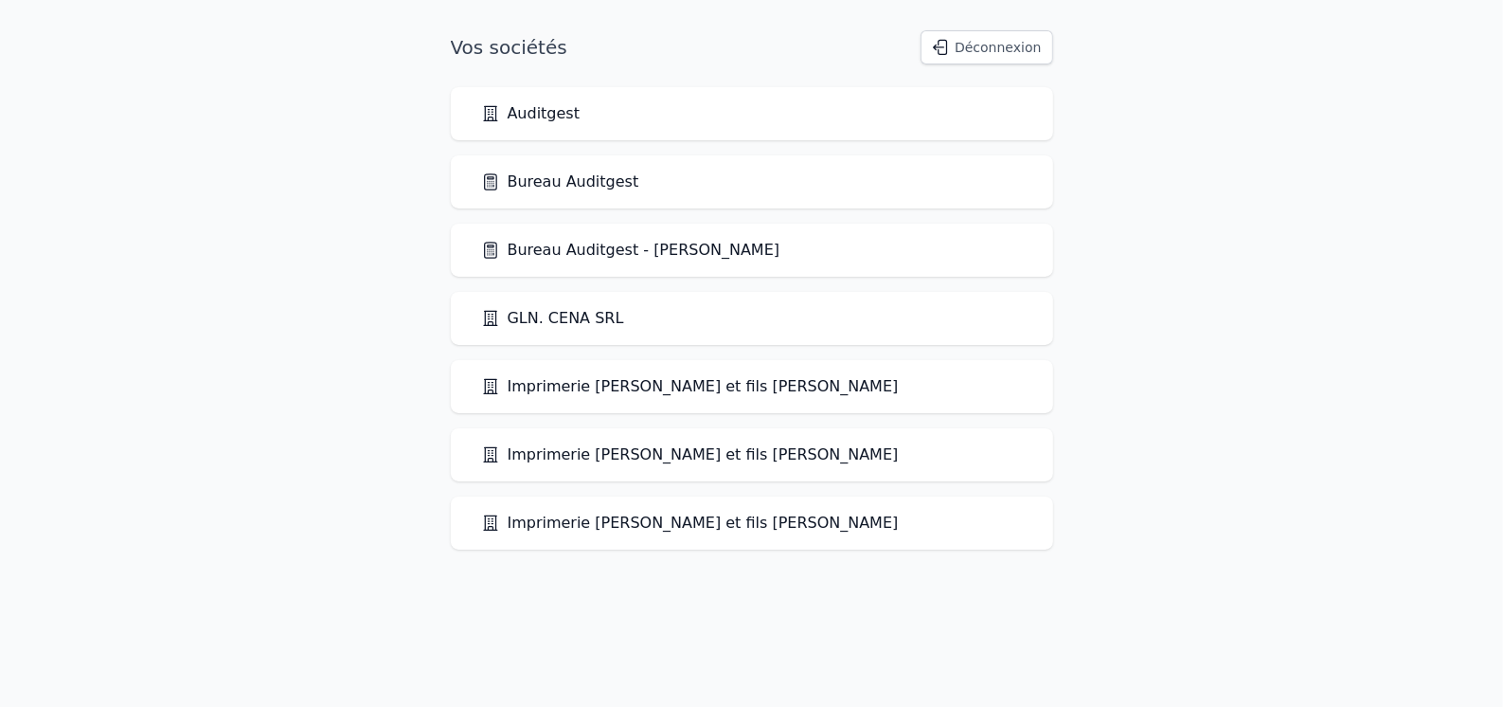
click at [602, 184] on link "Bureau Auditgest" at bounding box center [560, 181] width 158 height 23
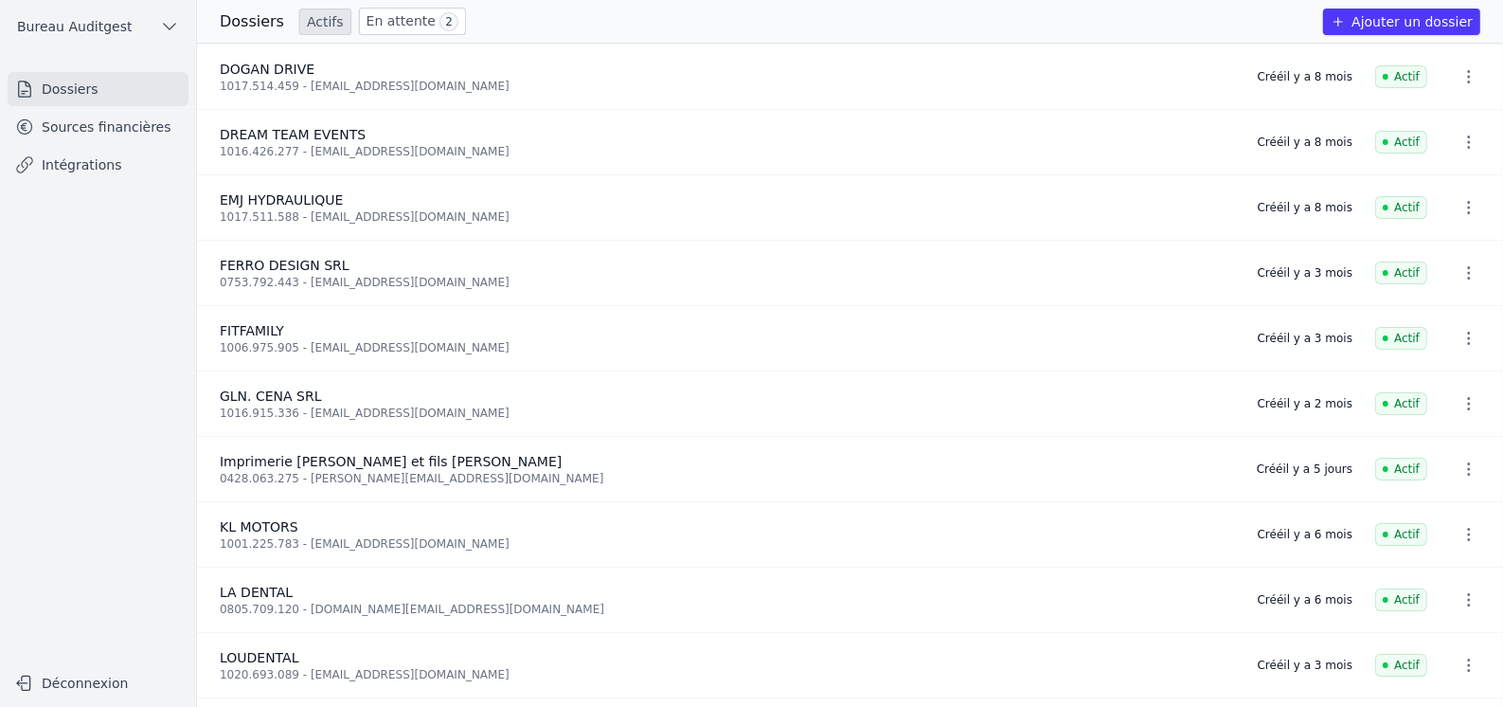
click at [83, 173] on link "Intégrations" at bounding box center [98, 165] width 181 height 34
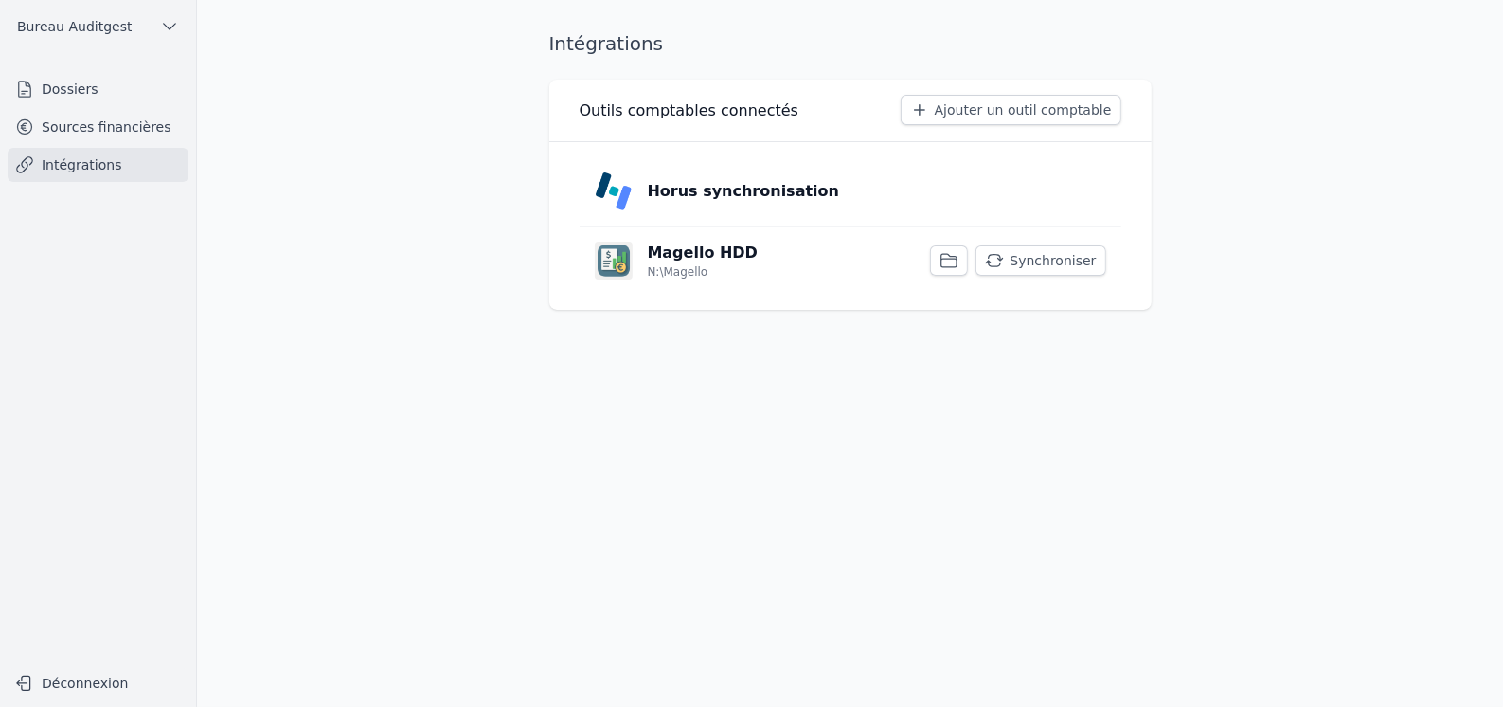
click at [118, 123] on link "Sources financières" at bounding box center [98, 127] width 181 height 34
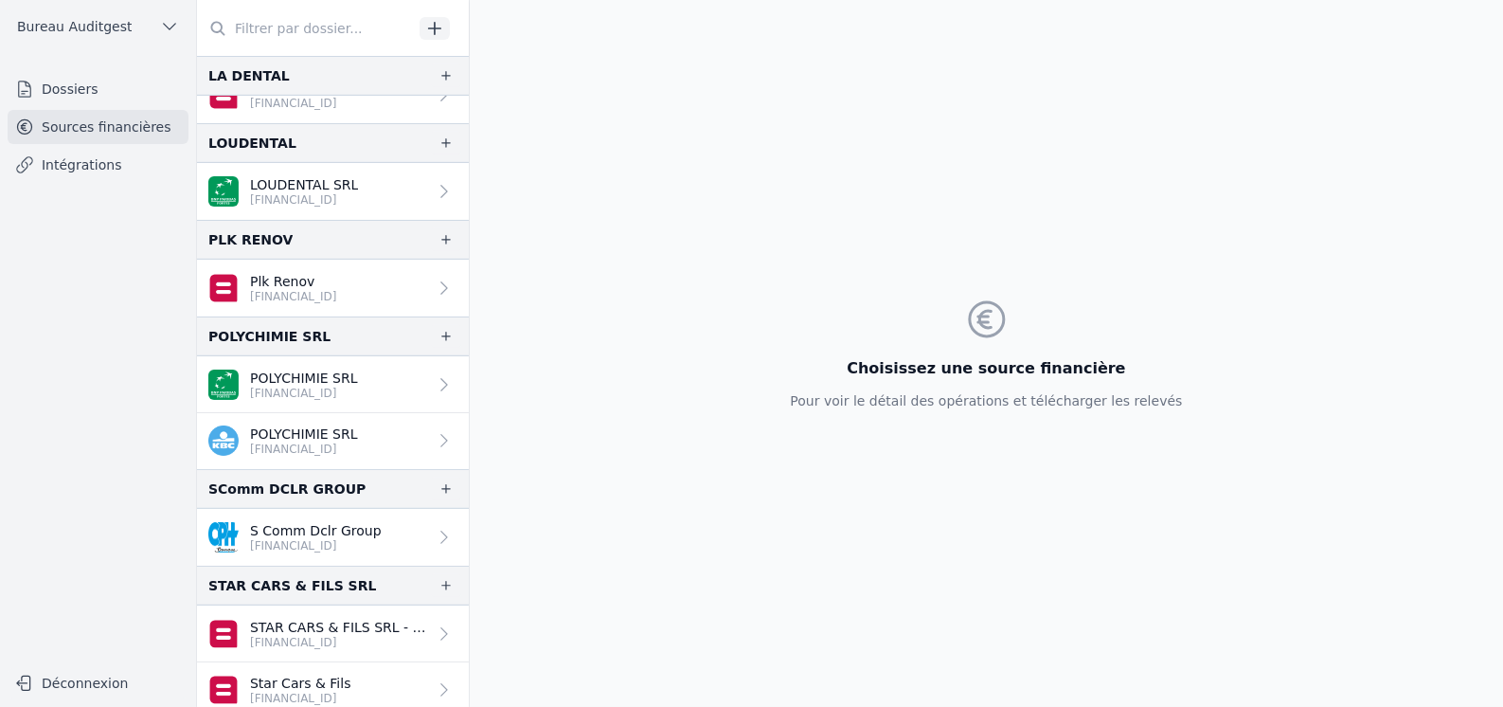
scroll to position [995, 0]
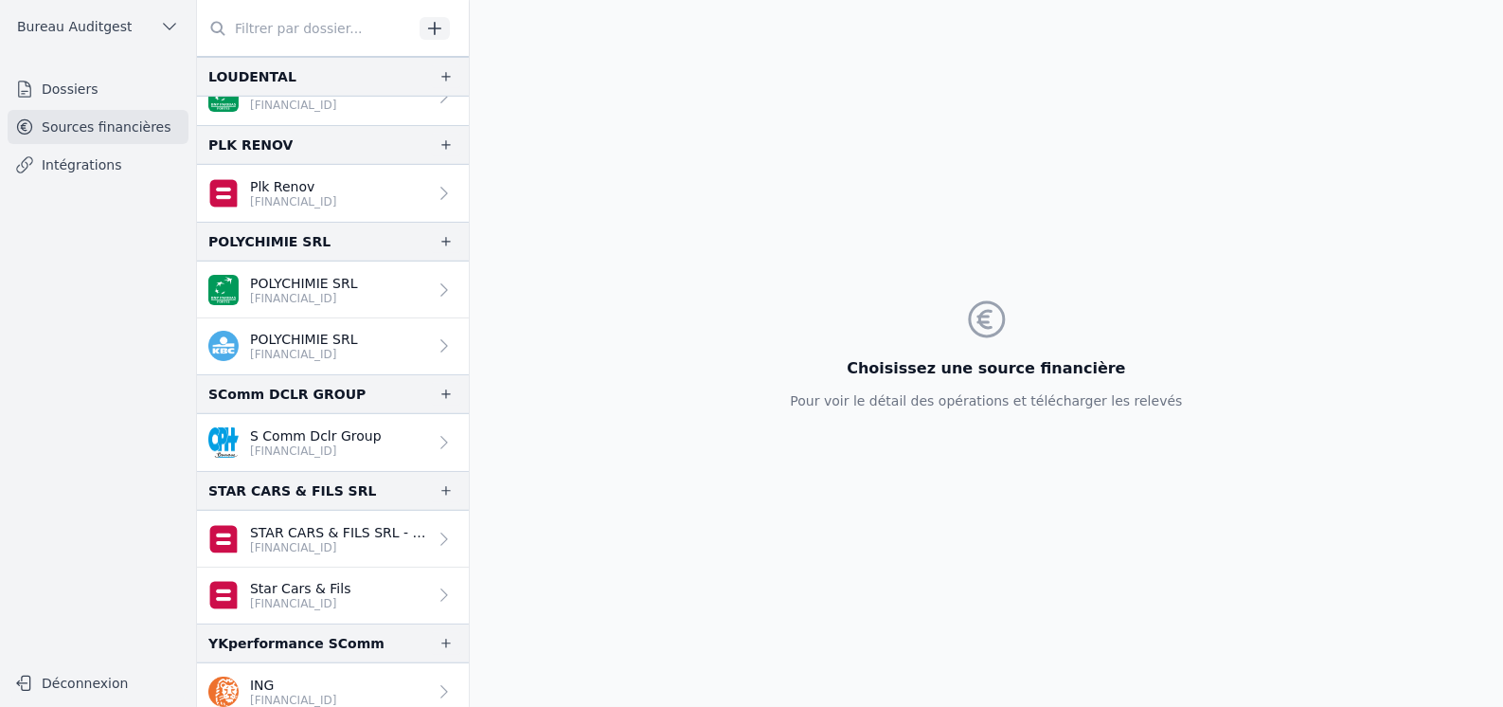
click at [337, 675] on p "ING" at bounding box center [293, 684] width 87 height 19
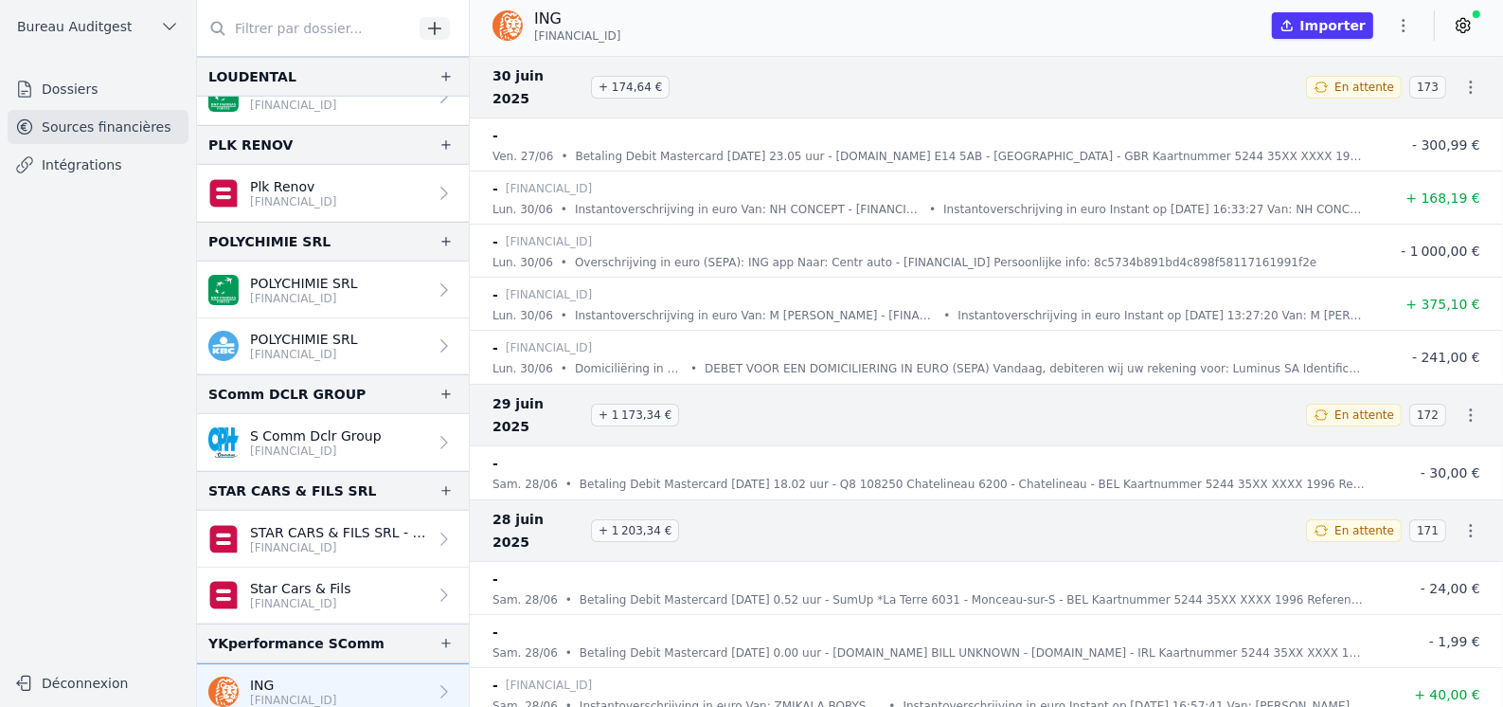
click at [1406, 27] on icon "button" at bounding box center [1403, 25] width 19 height 19
click at [1406, 27] on div at bounding box center [751, 353] width 1503 height 707
click at [1469, 23] on icon at bounding box center [1463, 25] width 19 height 19
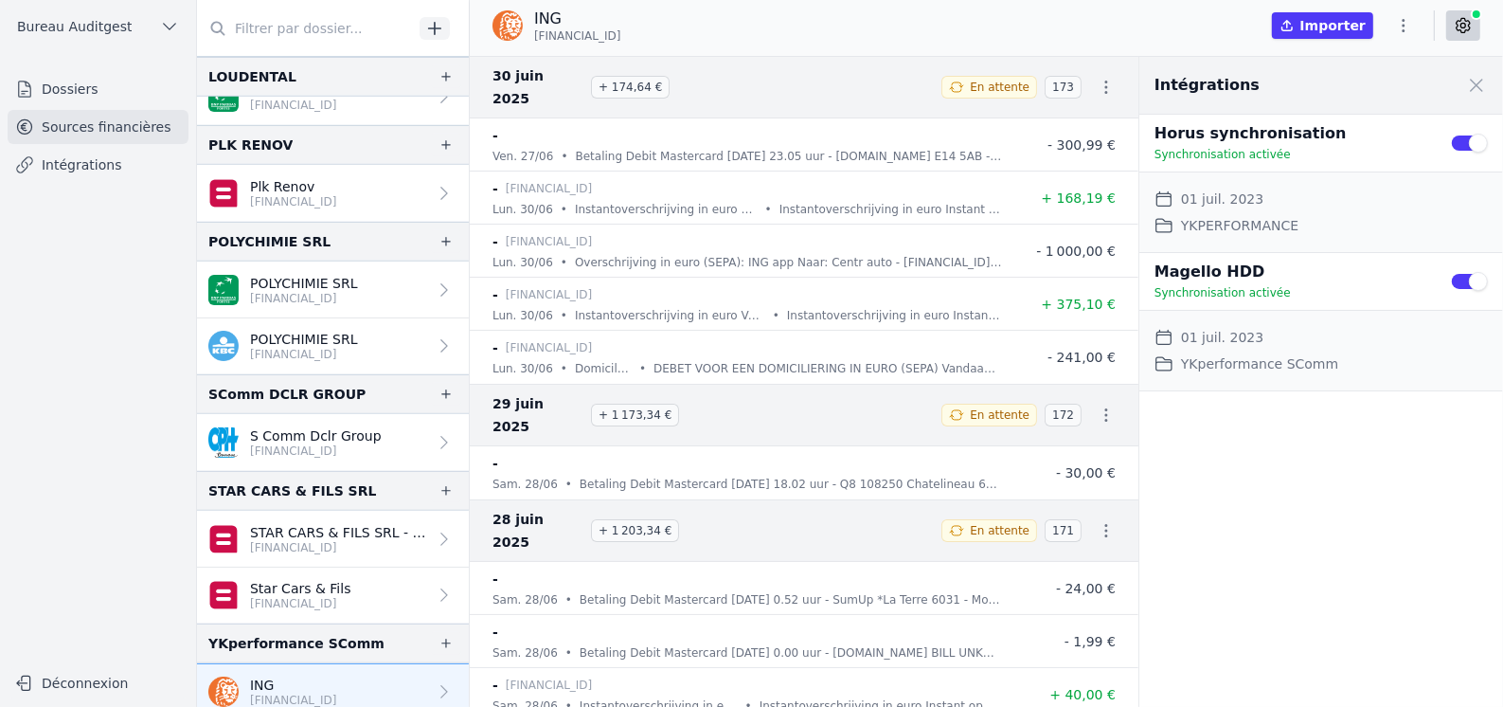
click at [1452, 282] on button "Use setting" at bounding box center [1469, 281] width 38 height 19
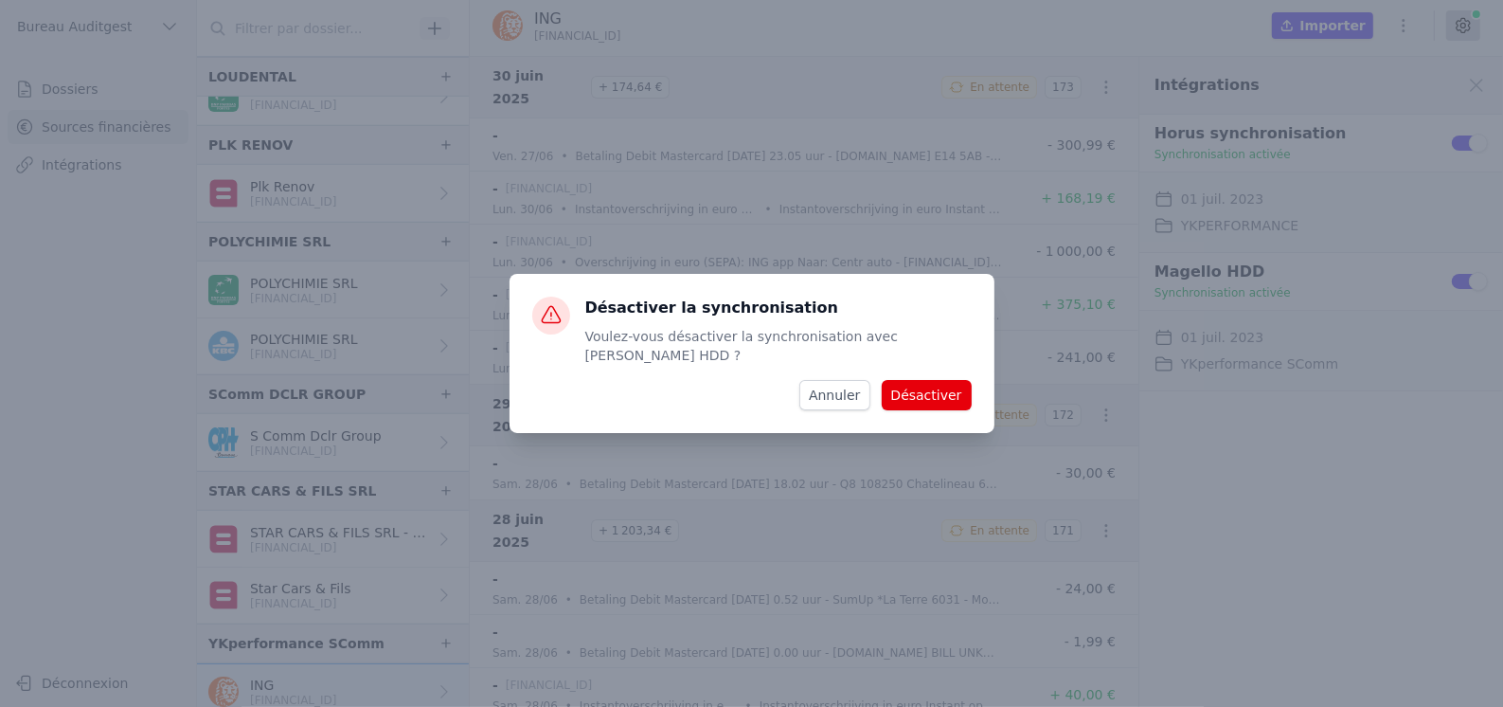
click at [915, 386] on button "Désactiver" at bounding box center [927, 395] width 90 height 30
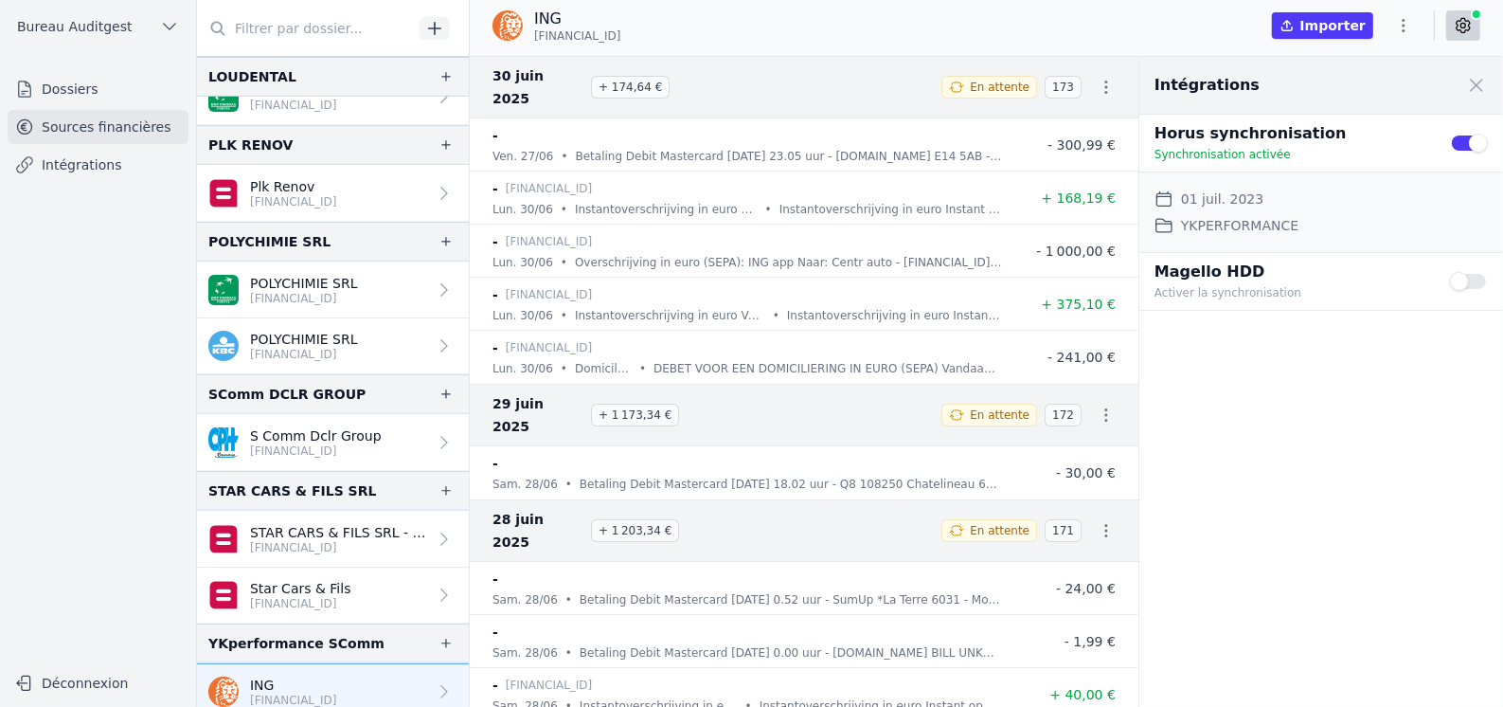
click at [1486, 282] on button "Use setting" at bounding box center [1469, 281] width 38 height 19
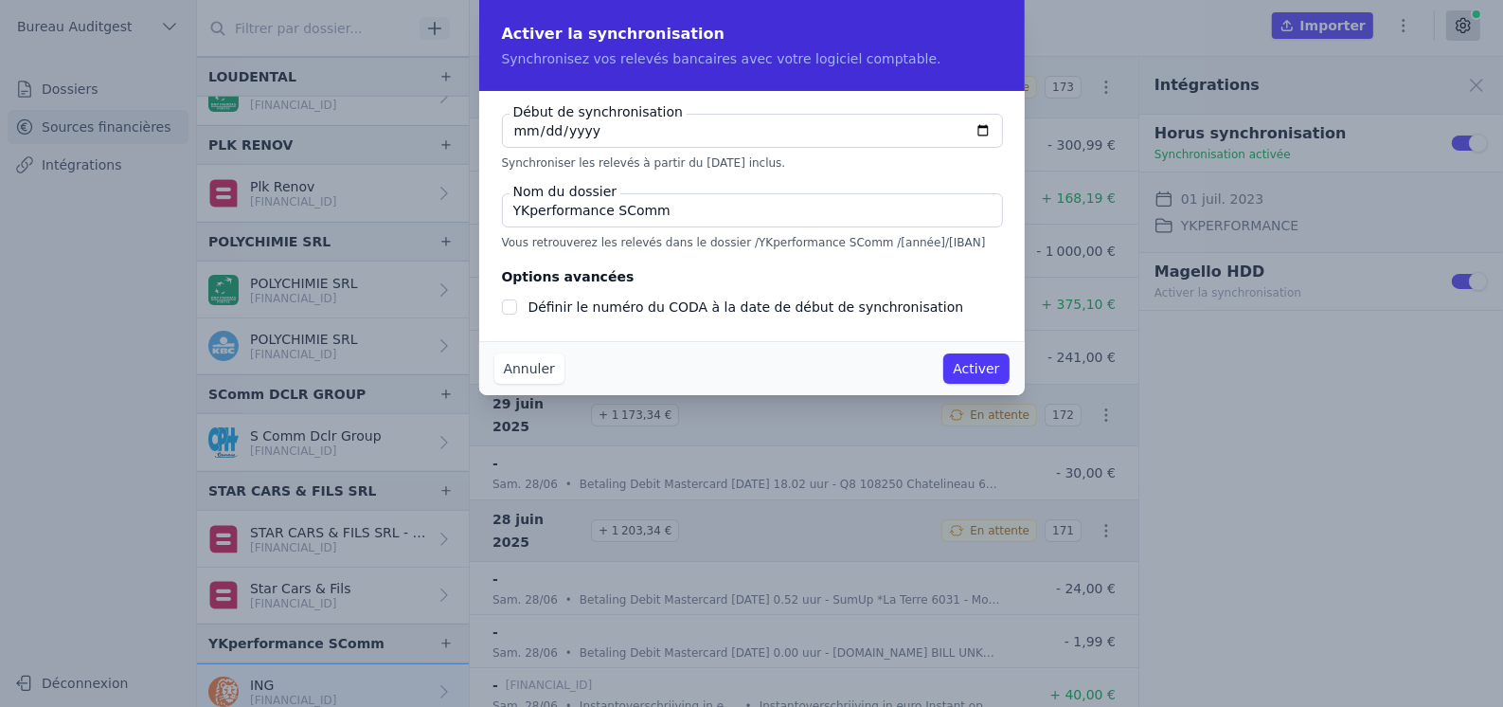
checkbox input "false"
type input "[DATE]"
click at [978, 368] on button "Activer" at bounding box center [975, 368] width 65 height 30
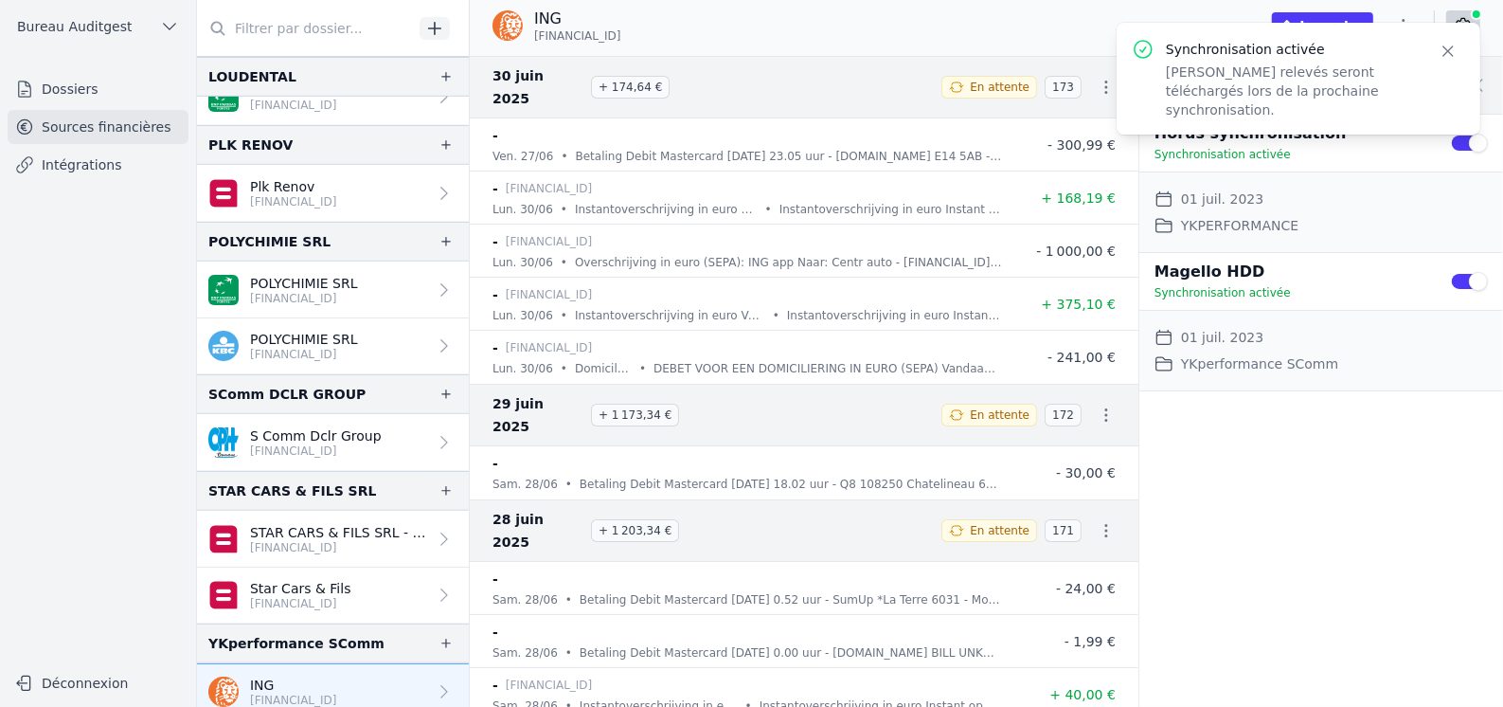
click at [99, 158] on link "Intégrations" at bounding box center [98, 165] width 181 height 34
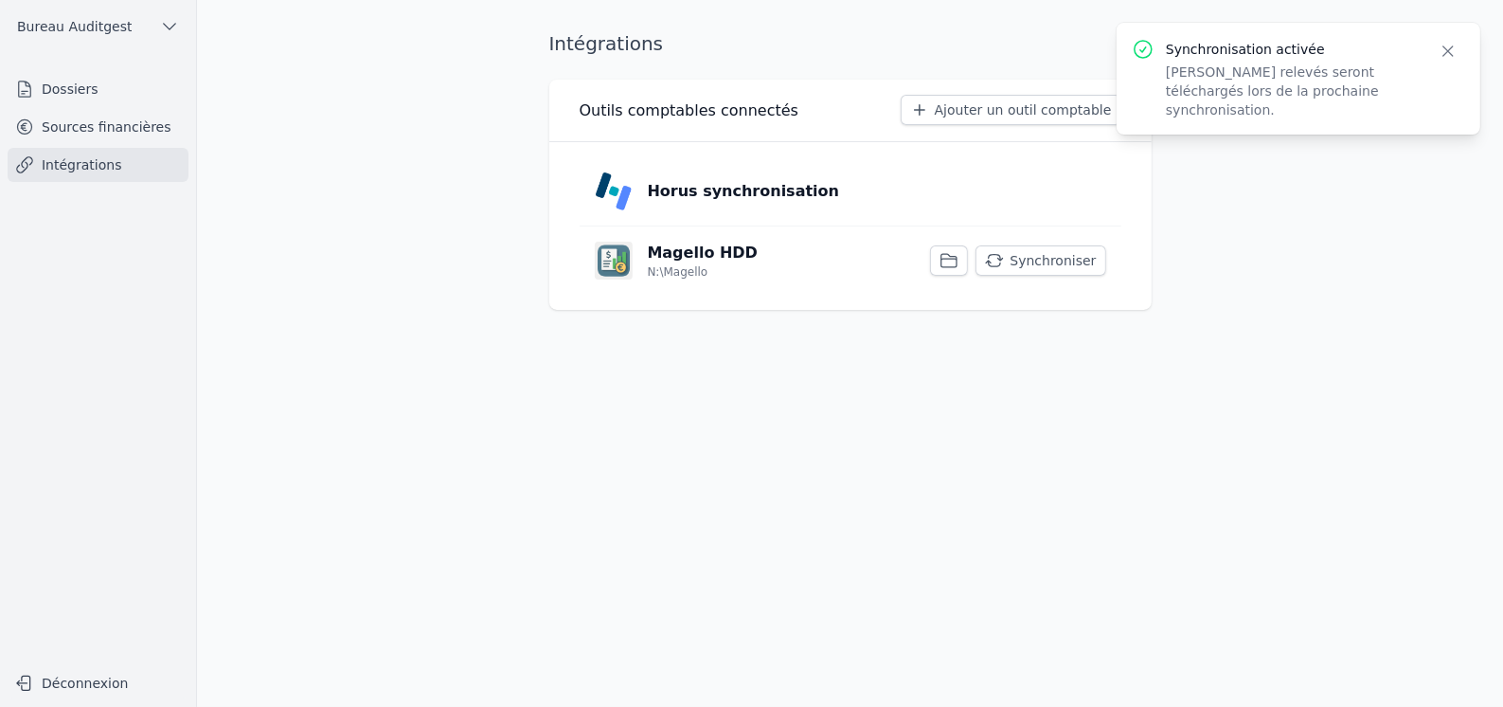
click at [1065, 272] on button "Synchroniser" at bounding box center [1040, 260] width 130 height 30
click at [104, 128] on link "Sources financières" at bounding box center [98, 127] width 181 height 34
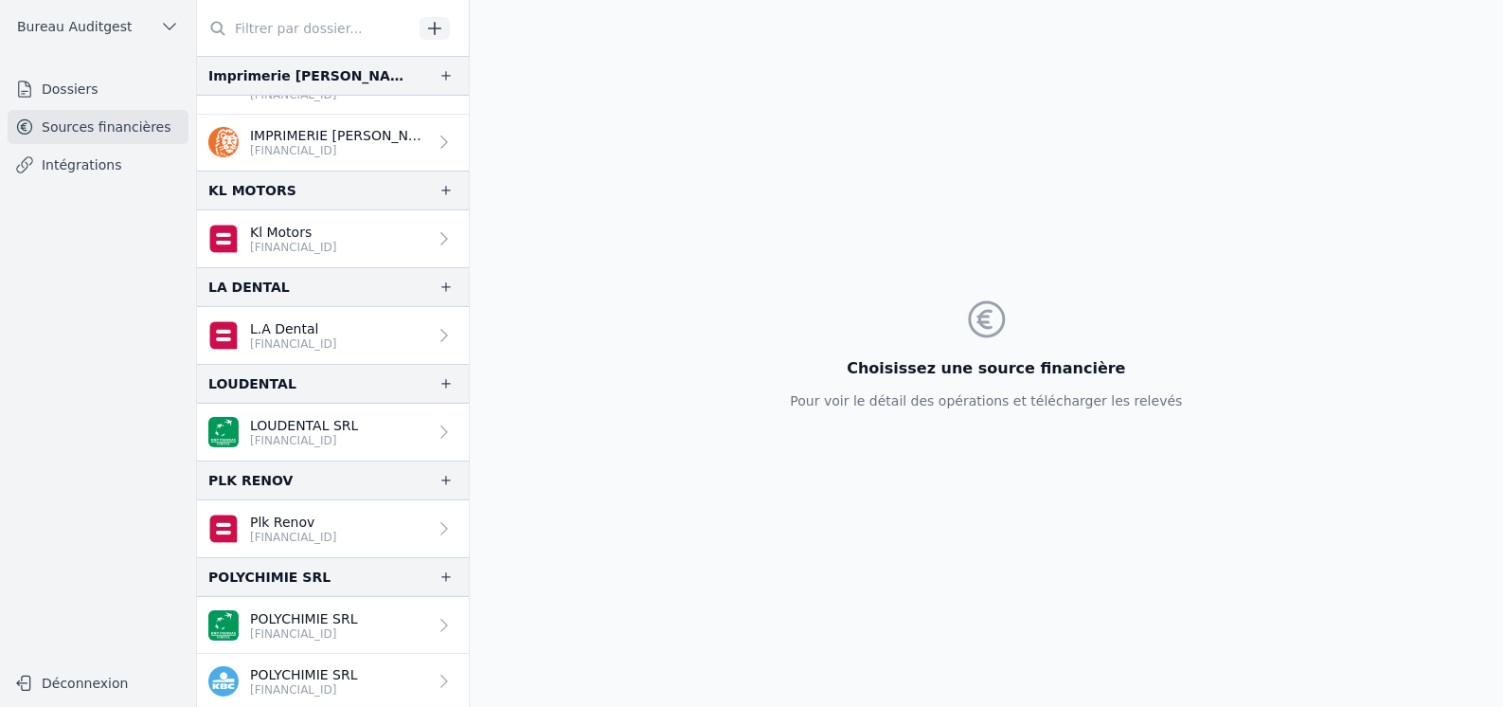
scroll to position [995, 0]
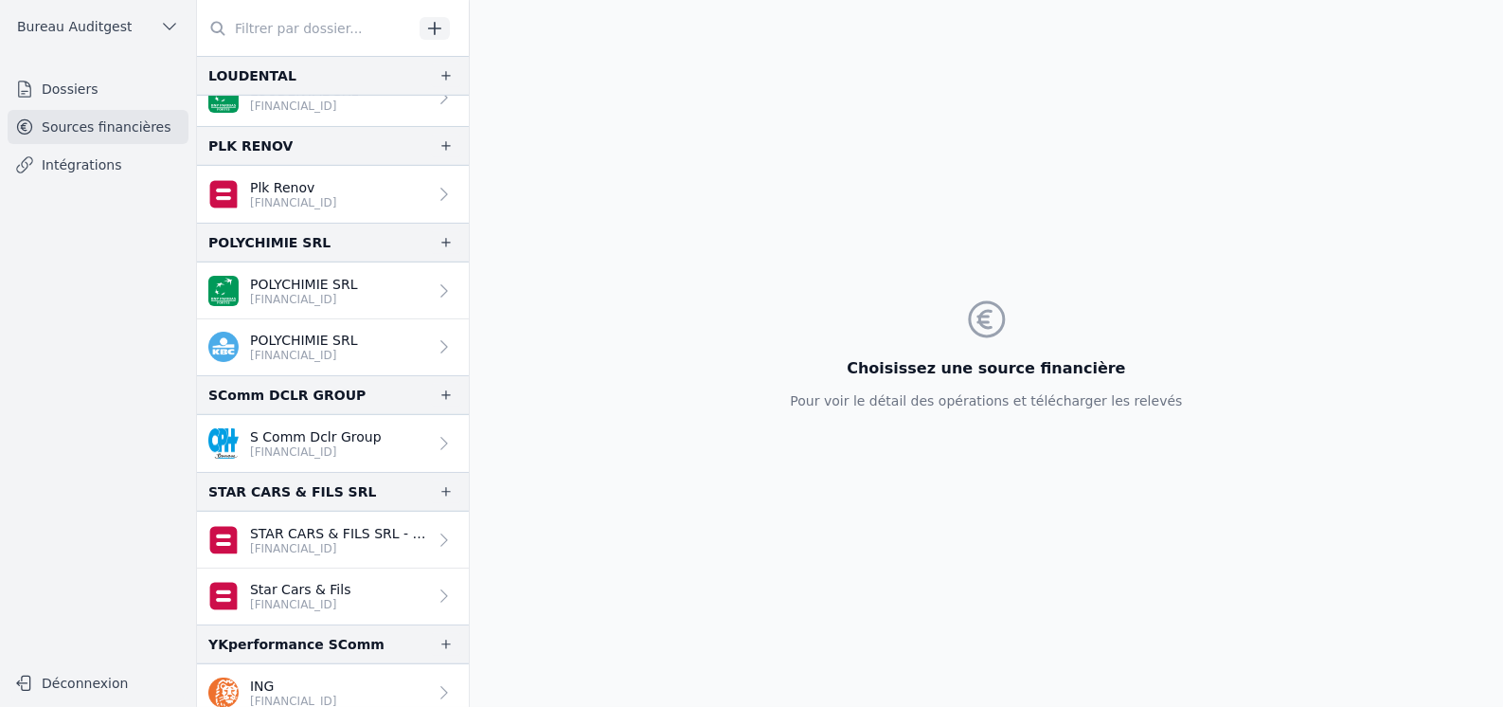
click at [309, 693] on p "[FINANCIAL_ID]" at bounding box center [293, 700] width 87 height 15
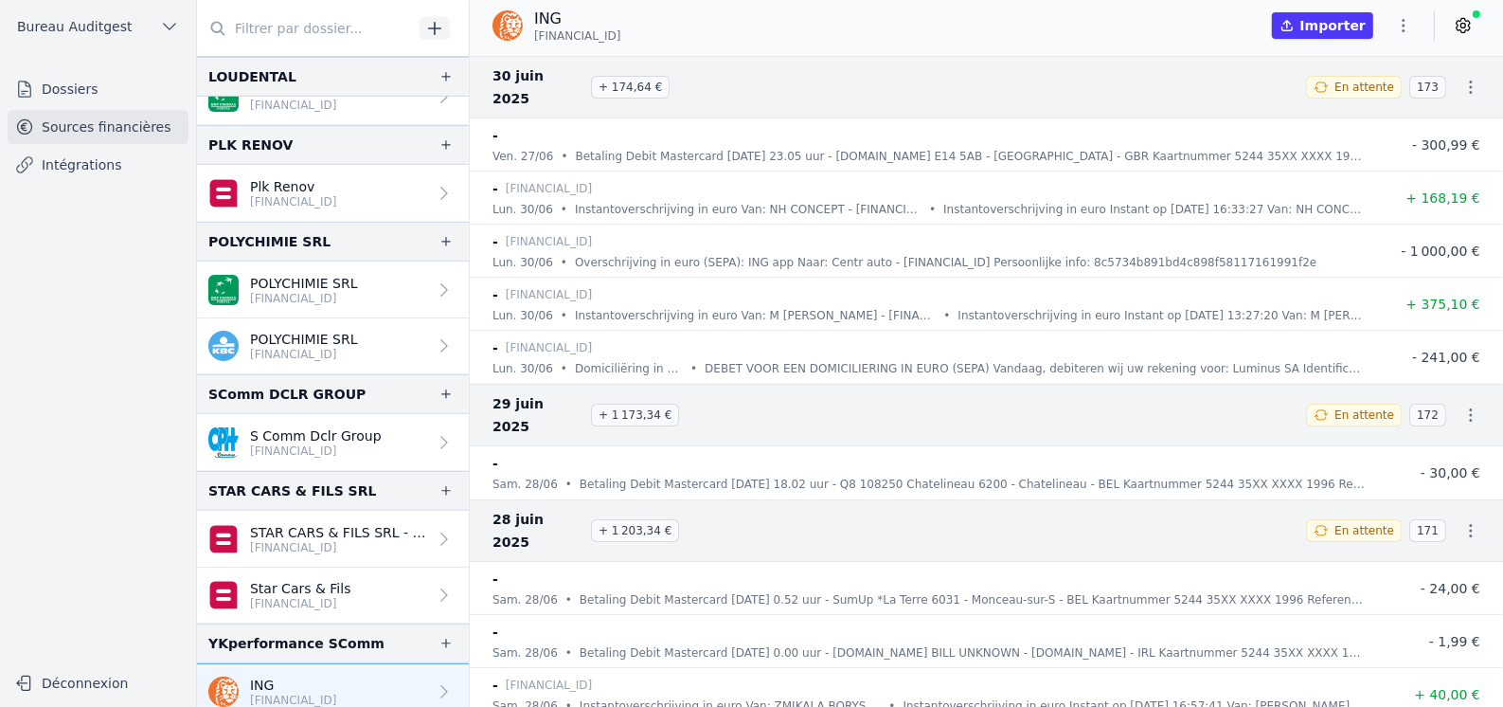
click at [1463, 27] on icon at bounding box center [1463, 25] width 19 height 19
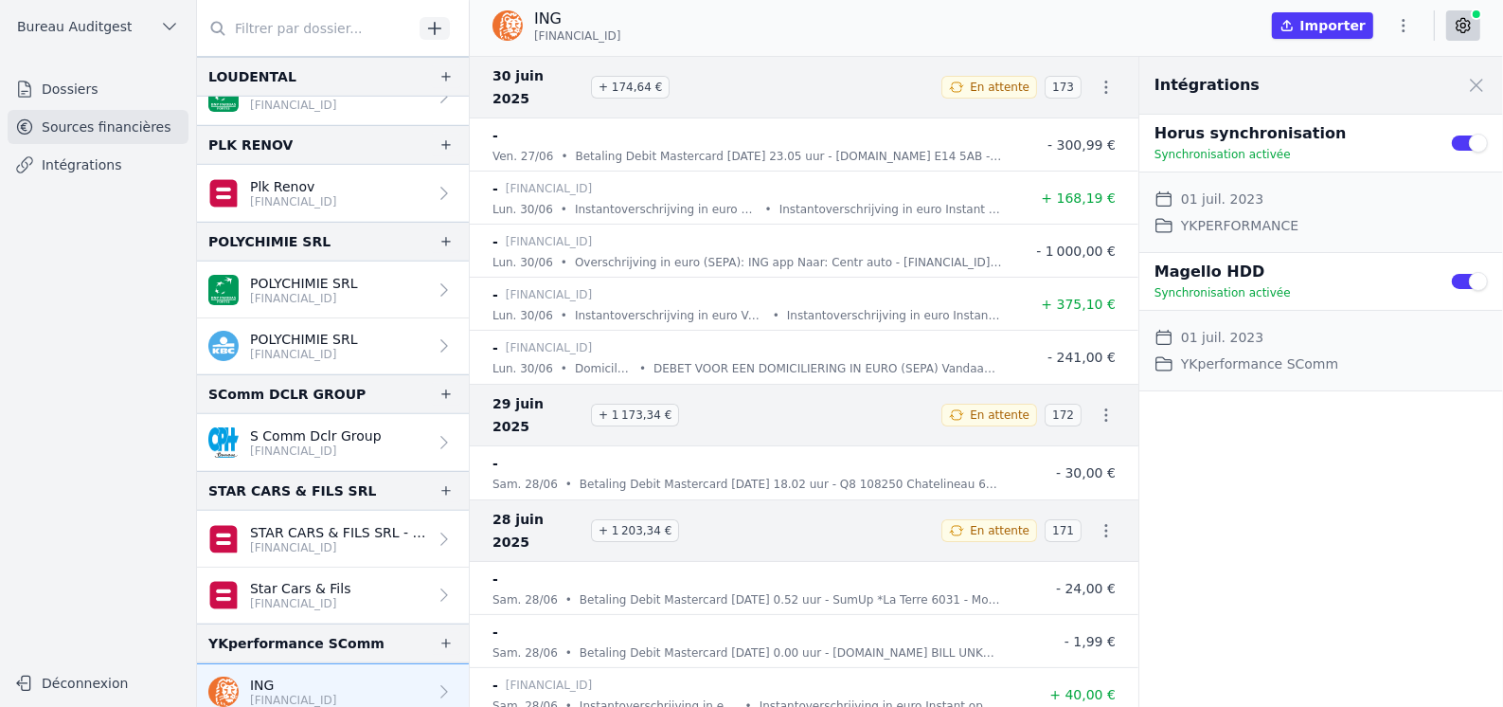
click at [119, 195] on nav "Dossiers Sources financières Intégrations" at bounding box center [98, 360] width 166 height 577
click at [98, 176] on link "Intégrations" at bounding box center [98, 165] width 181 height 34
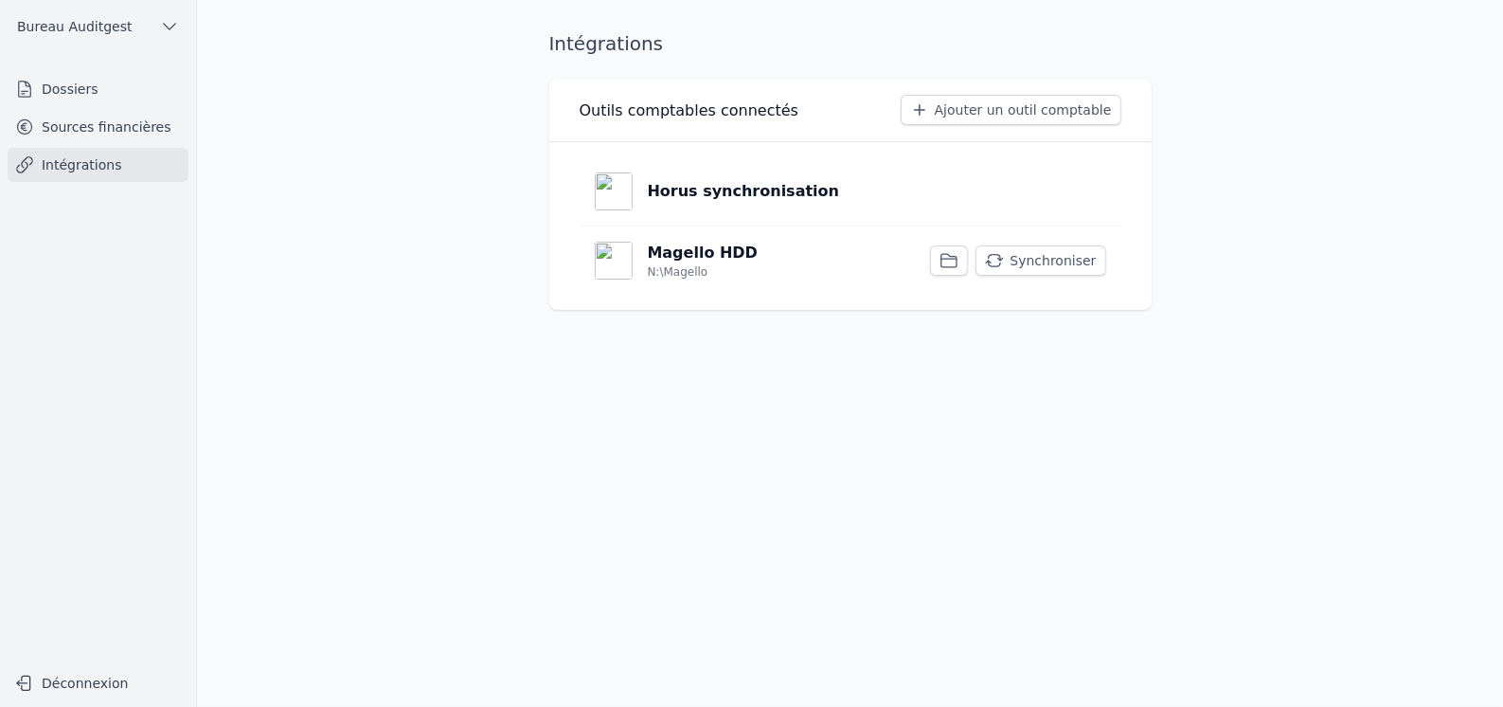
click at [957, 264] on icon "button" at bounding box center [948, 260] width 15 height 13
click at [1060, 259] on button "Synchroniser" at bounding box center [1040, 260] width 130 height 30
